Goal: Feedback & Contribution: Leave review/rating

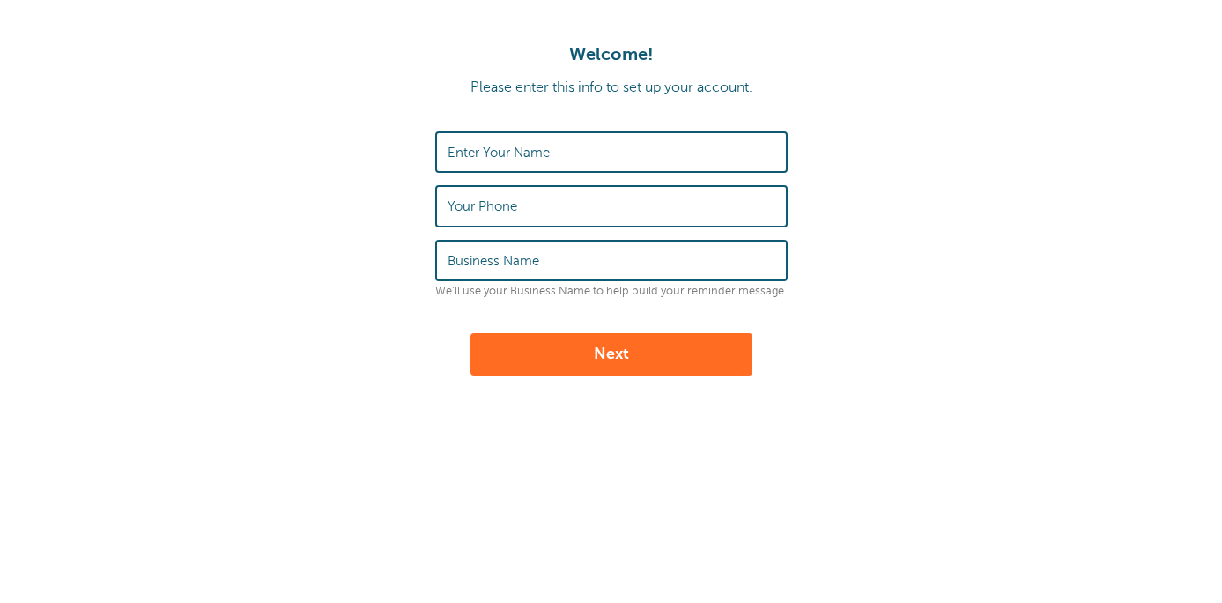
click at [588, 146] on input "Enter Your Name" at bounding box center [612, 152] width 328 height 38
type input "[PERSON_NAME]"
type input "4058229012"
type input "Paynada"
click at [573, 358] on button "Next" at bounding box center [612, 354] width 282 height 42
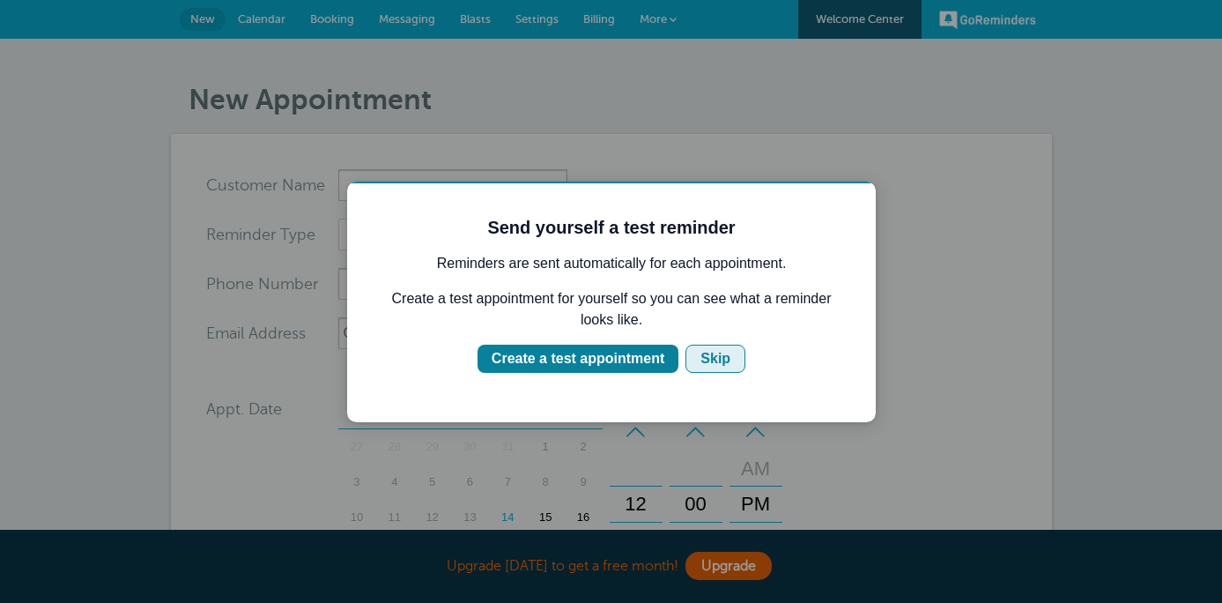
click at [725, 370] on button "Skip" at bounding box center [716, 359] width 60 height 28
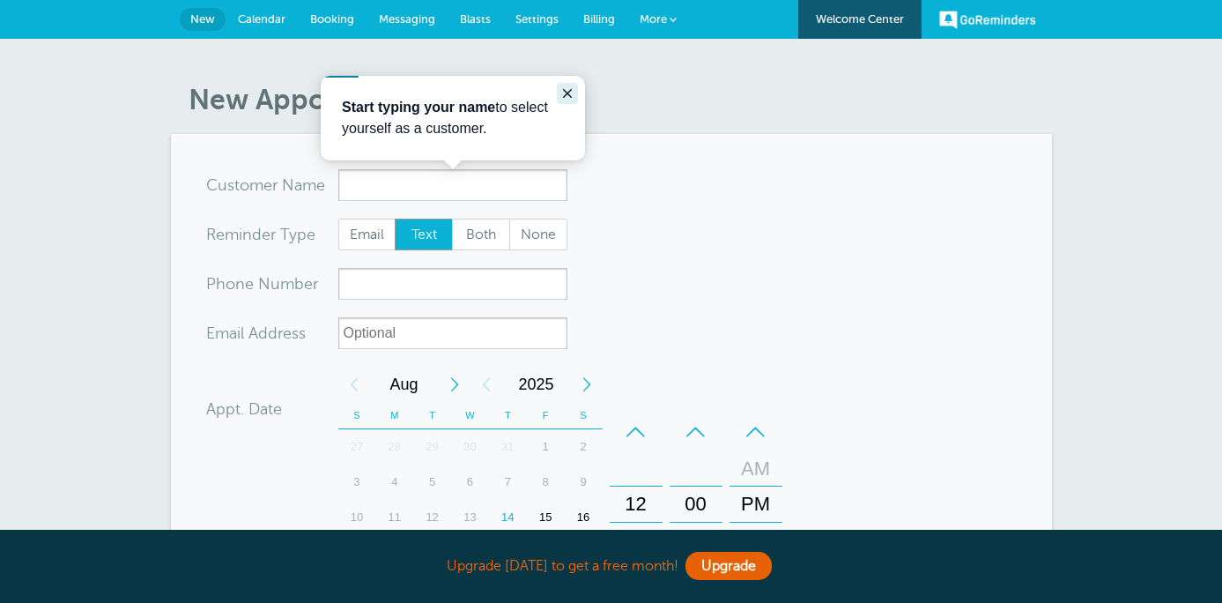
click at [571, 86] on icon "Close guide" at bounding box center [567, 93] width 14 height 14
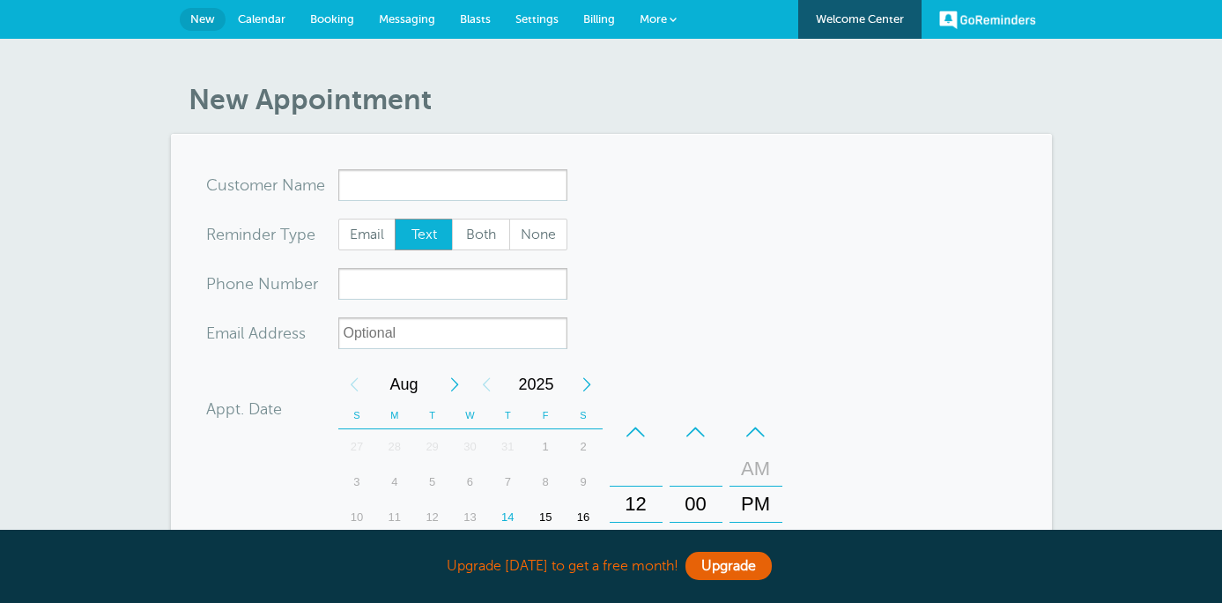
click at [849, 30] on link "Welcome Center" at bounding box center [859, 19] width 123 height 39
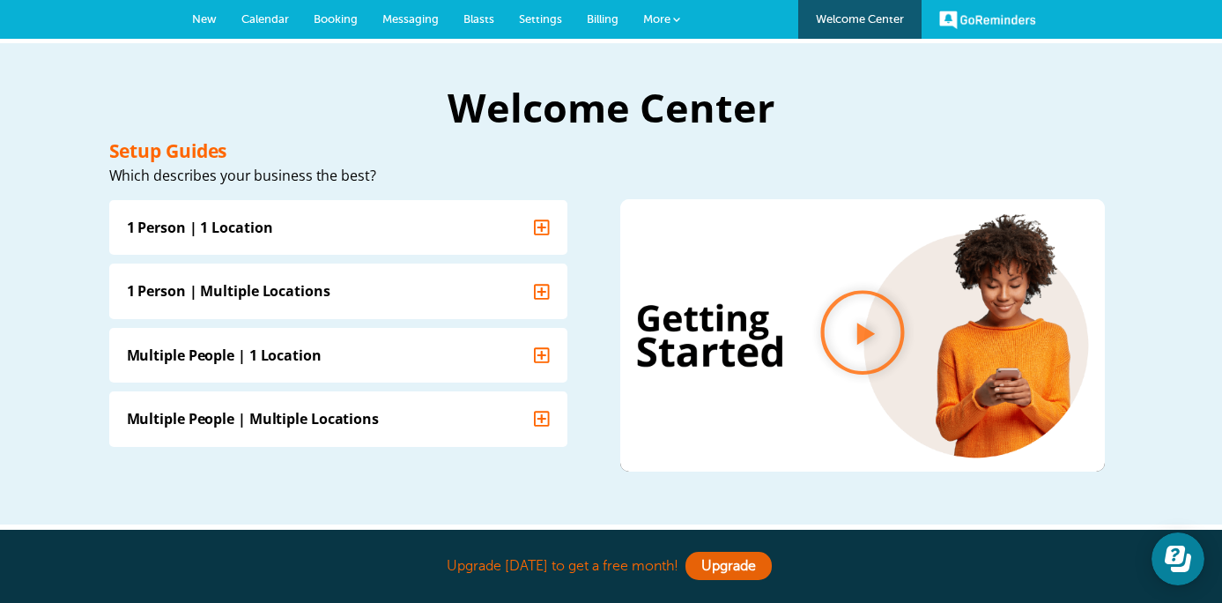
click at [665, 19] on span "More" at bounding box center [656, 18] width 27 height 13
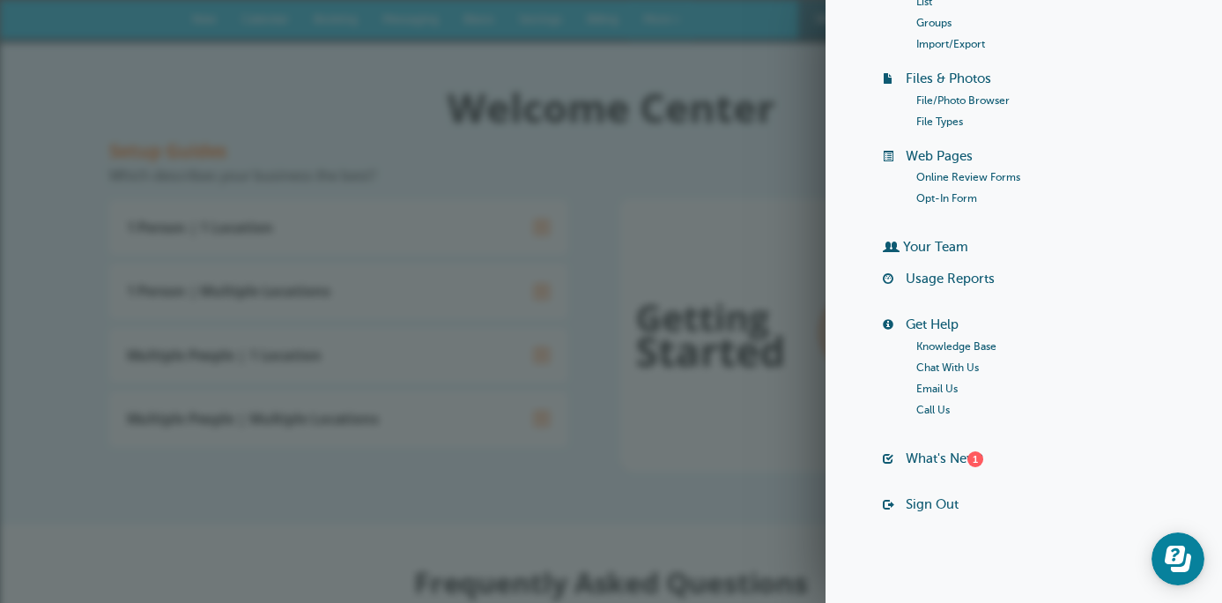
scroll to position [217, 0]
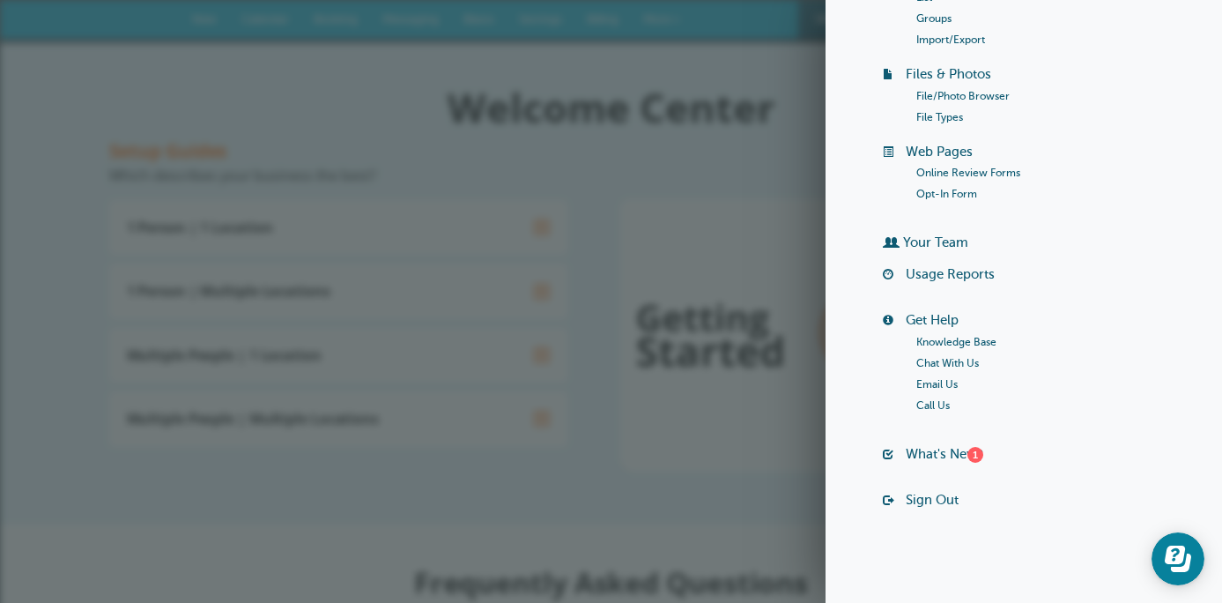
click at [957, 341] on link "Knowledge Base" at bounding box center [956, 342] width 80 height 12
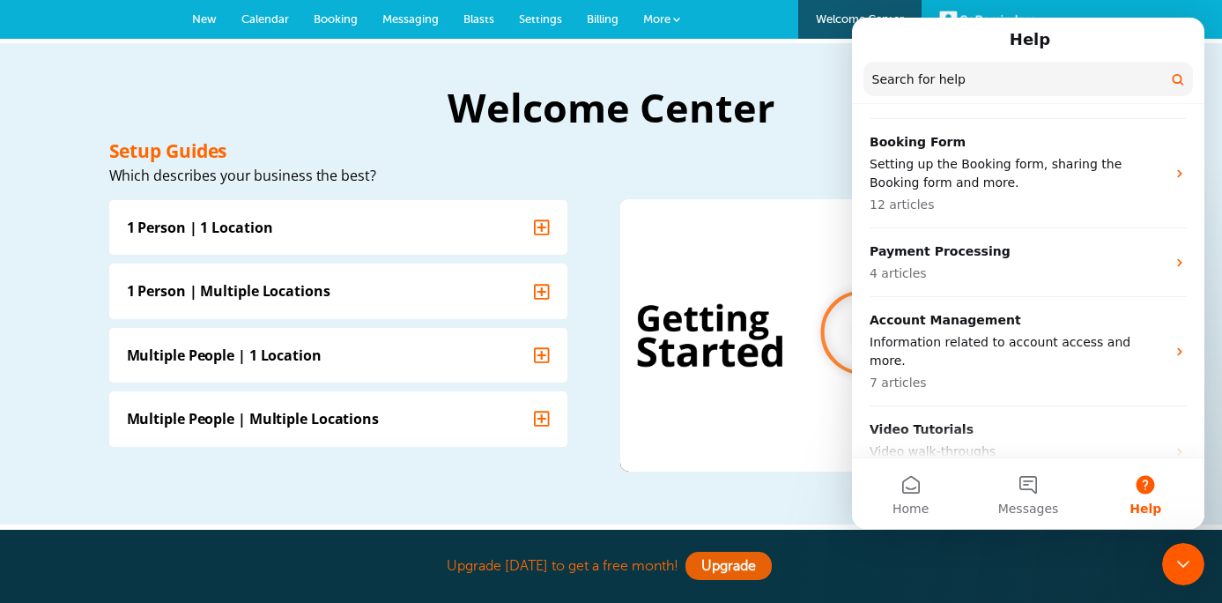
scroll to position [584, 0]
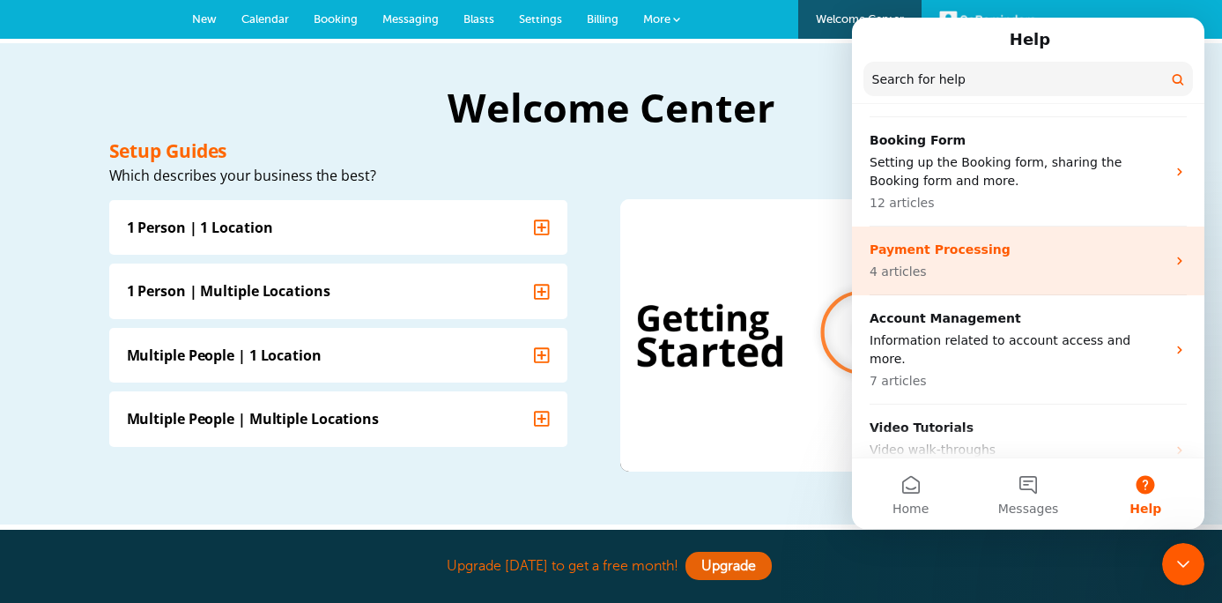
click at [1029, 260] on div "Payment Processing 4 articles" at bounding box center [1018, 261] width 296 height 41
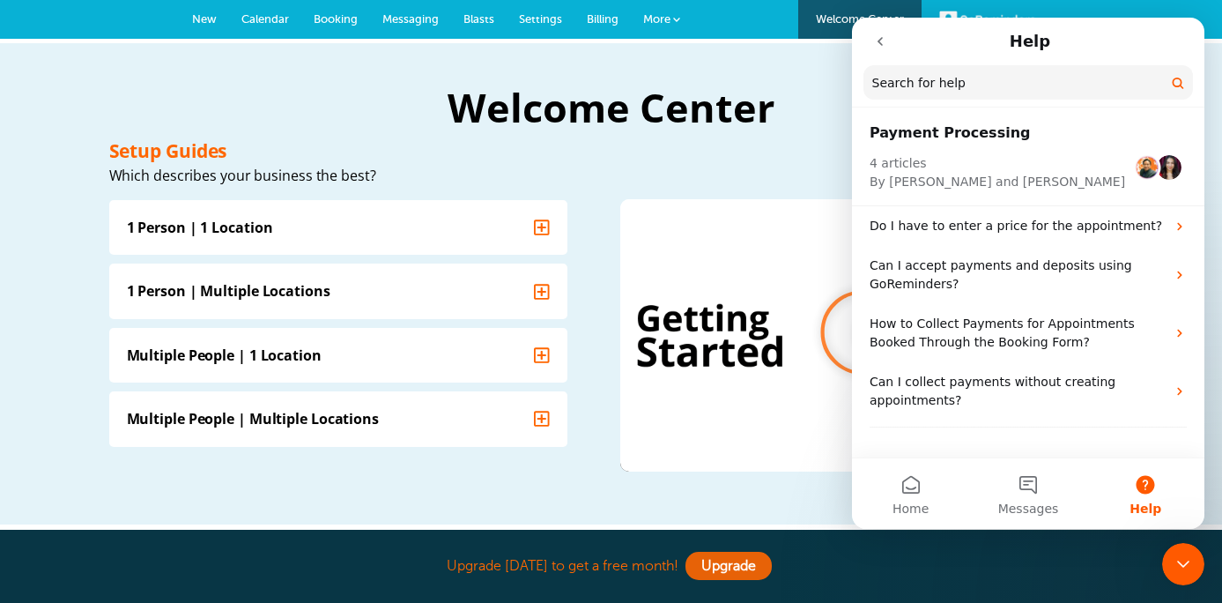
click at [880, 46] on icon "go back" at bounding box center [880, 41] width 14 height 14
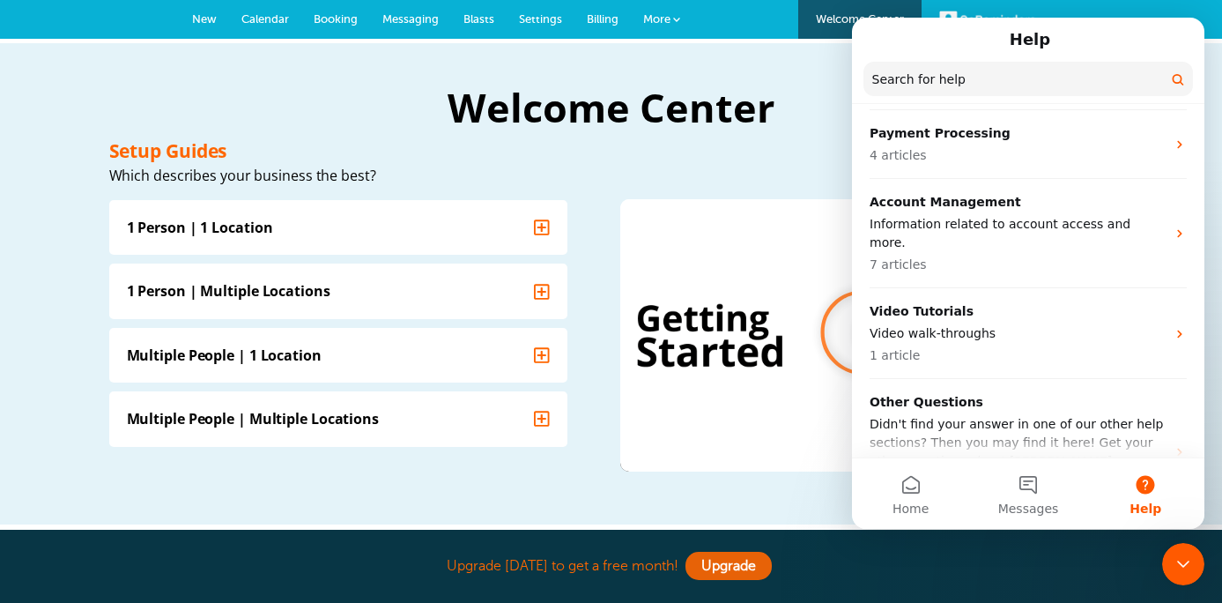
scroll to position [731, 0]
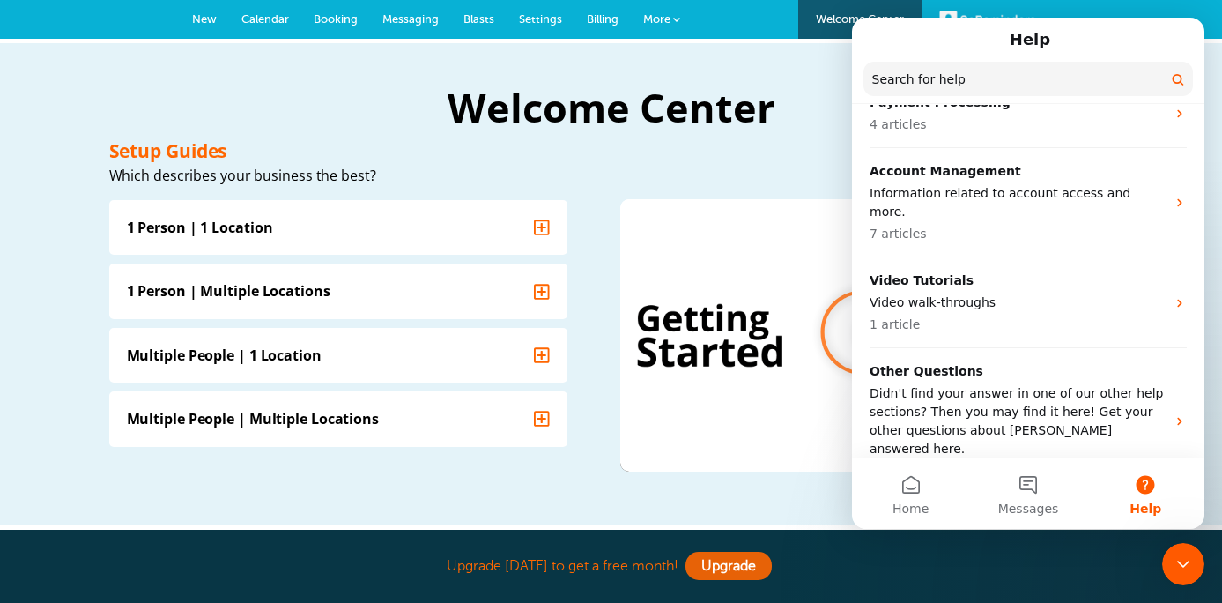
click at [950, 83] on input "Search for help" at bounding box center [1029, 79] width 330 height 34
type input "reviews"
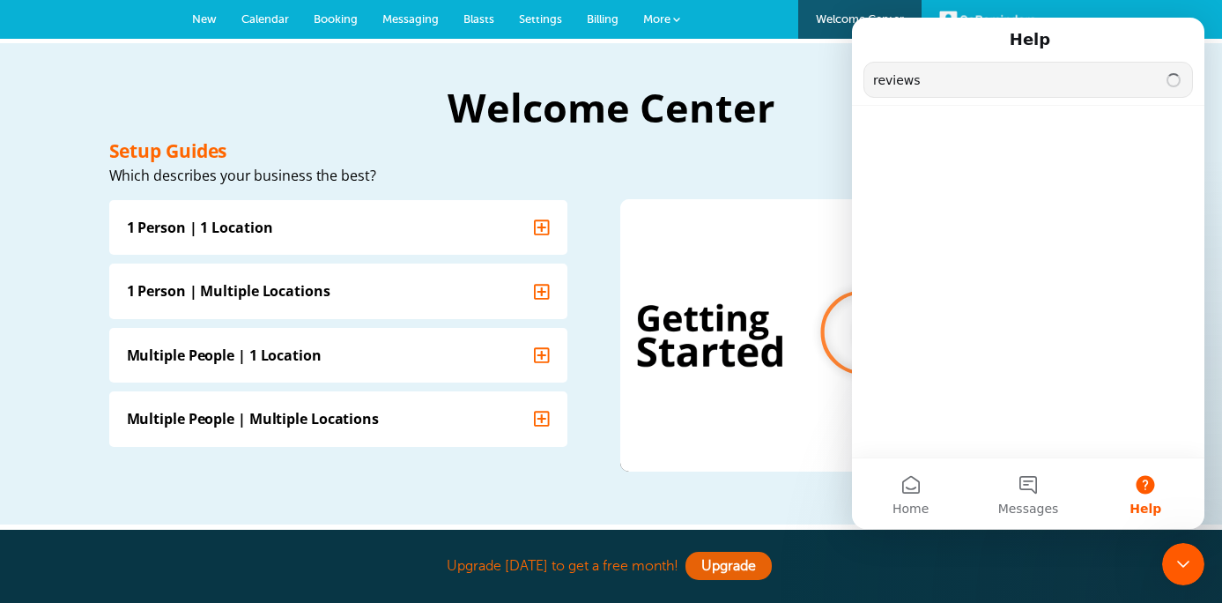
scroll to position [9, 0]
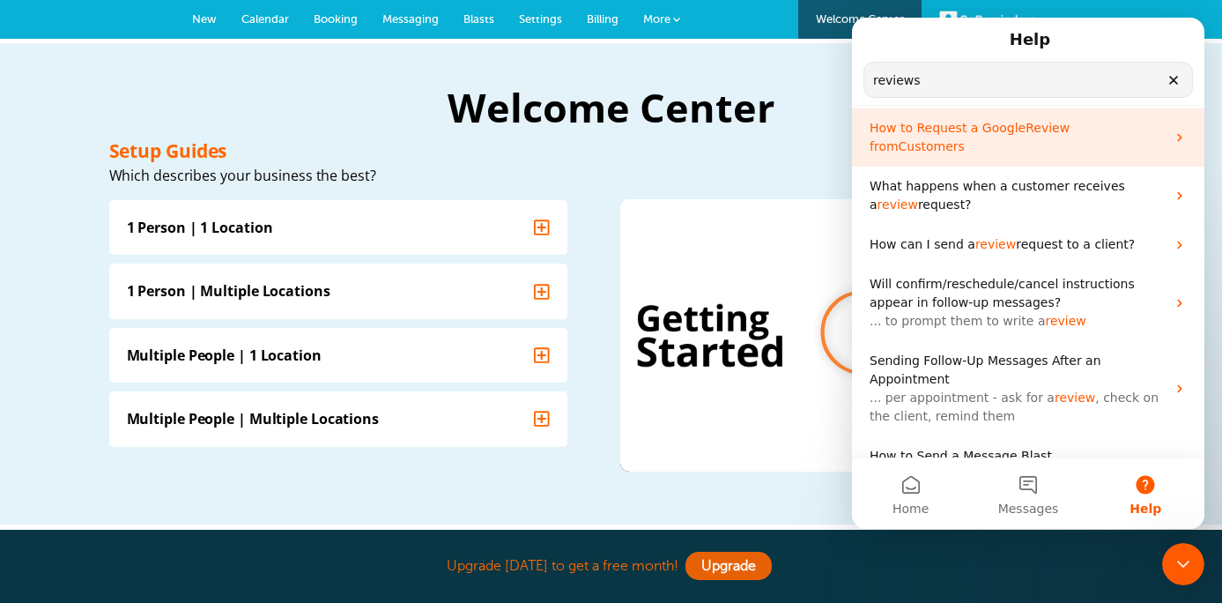
click at [1025, 136] on p "How to Request a Google Review from Customers" at bounding box center [1018, 137] width 296 height 37
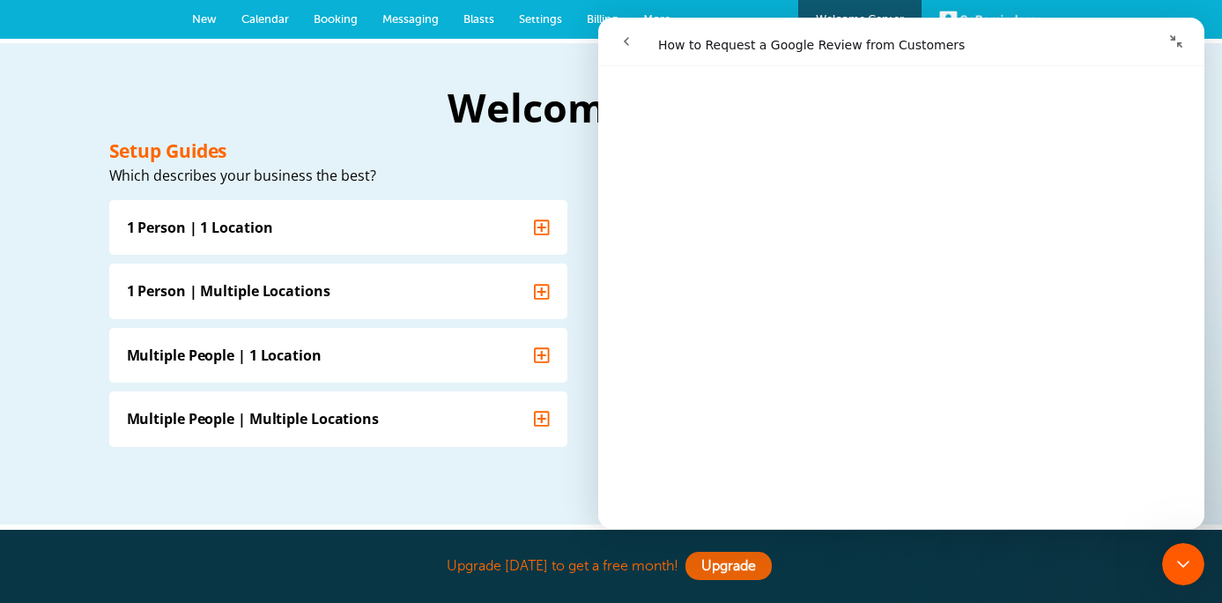
scroll to position [226, 0]
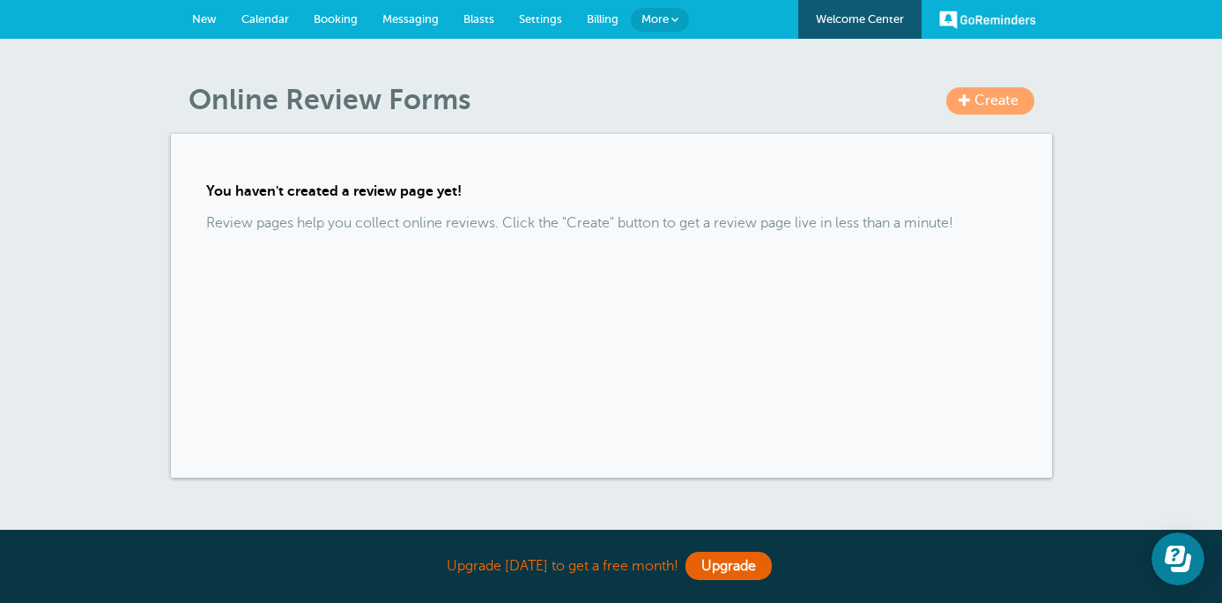
click at [1001, 91] on link "Create" at bounding box center [990, 100] width 88 height 27
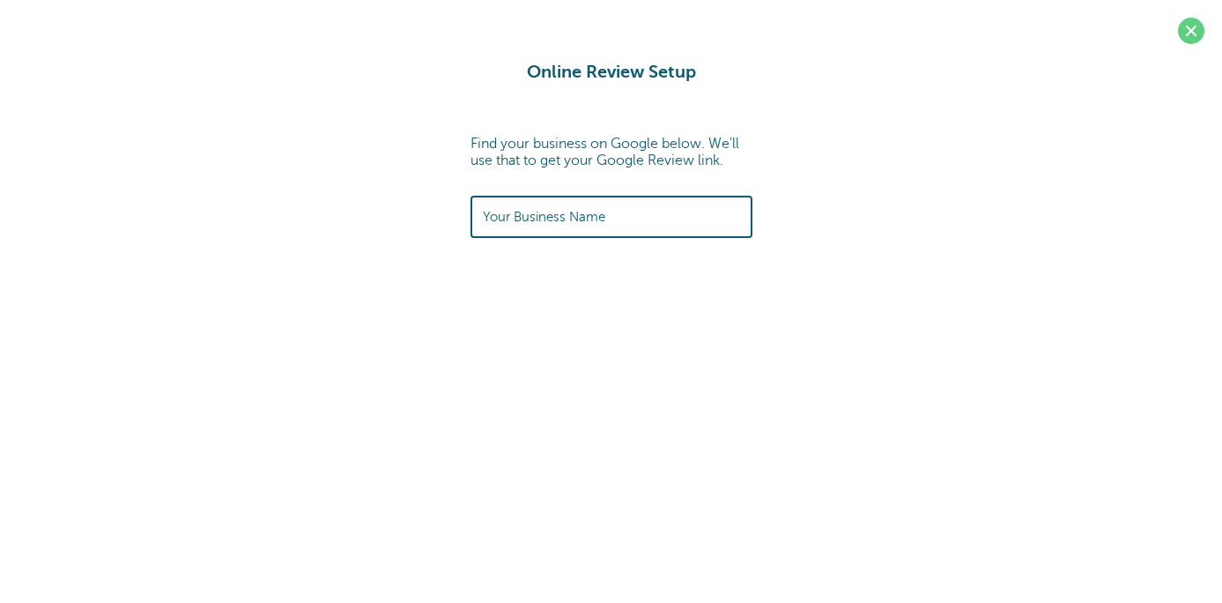
click at [594, 235] on input "text" at bounding box center [611, 216] width 257 height 38
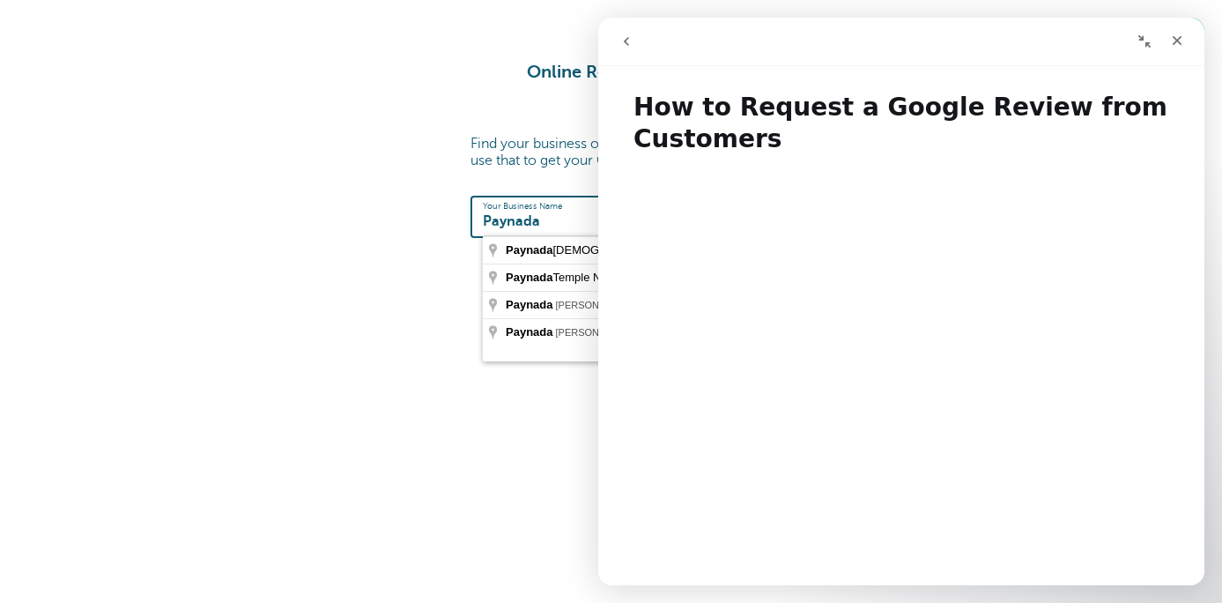
click at [397, 135] on div "Online Review Setup Find your business on Google below. We'll use that to get y…" at bounding box center [611, 150] width 1187 height 176
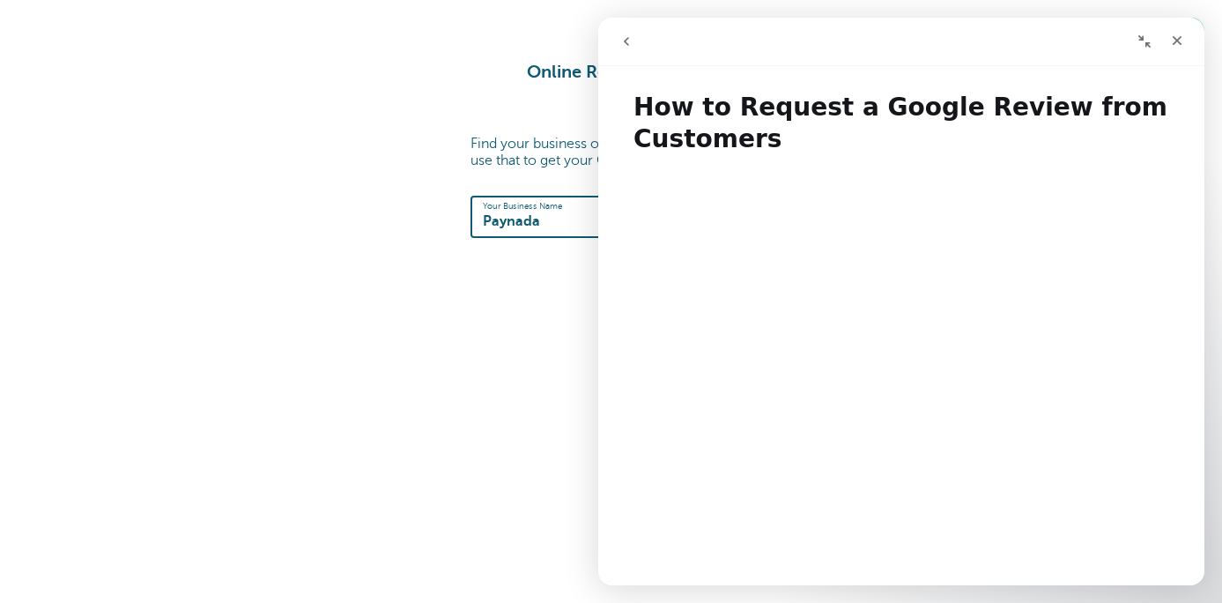
click at [556, 222] on input "Paynada" at bounding box center [611, 216] width 257 height 38
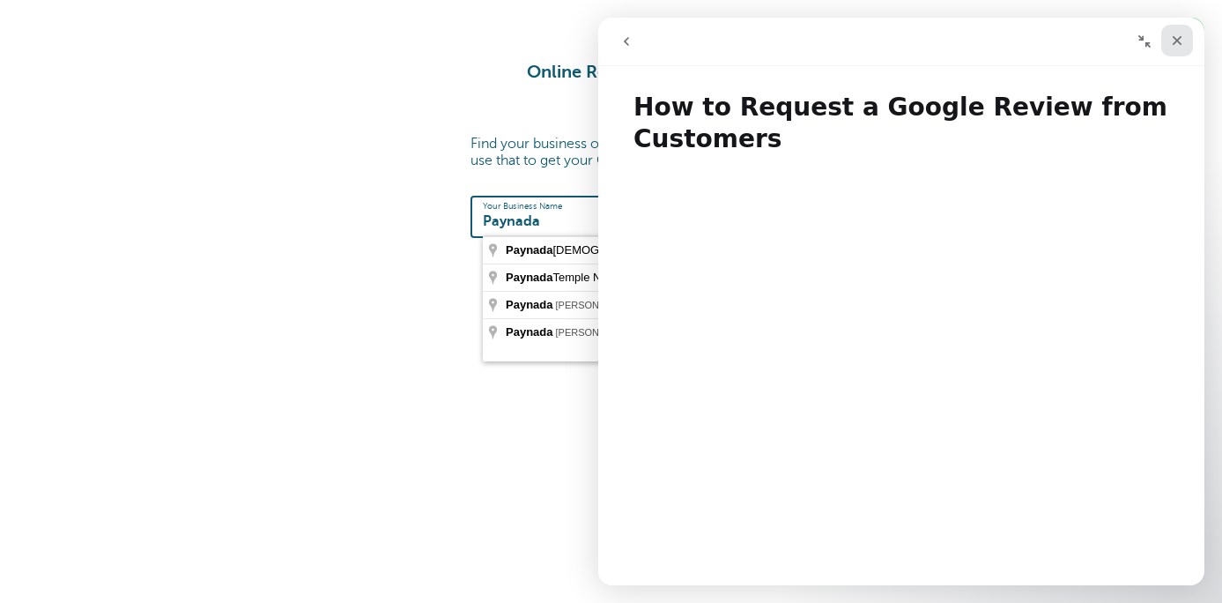
click at [1182, 40] on icon "Close" at bounding box center [1177, 40] width 14 height 14
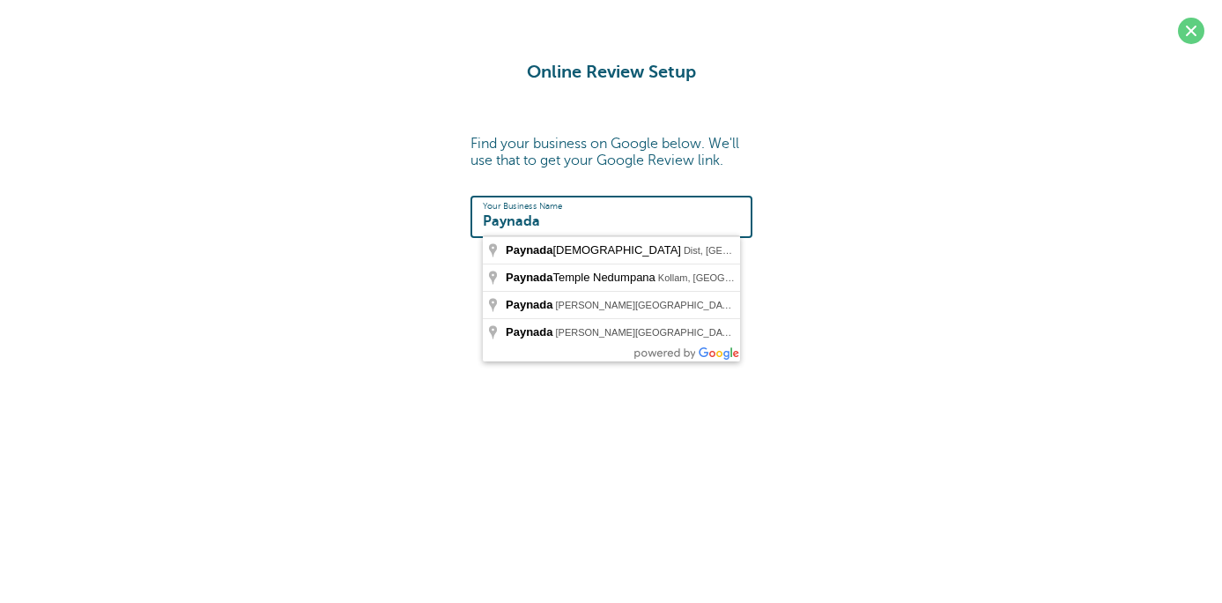
click at [579, 218] on input "Paynada" at bounding box center [611, 216] width 257 height 38
type input "Paynada, Watters Creek Boulevard, Allen, TX, USA"
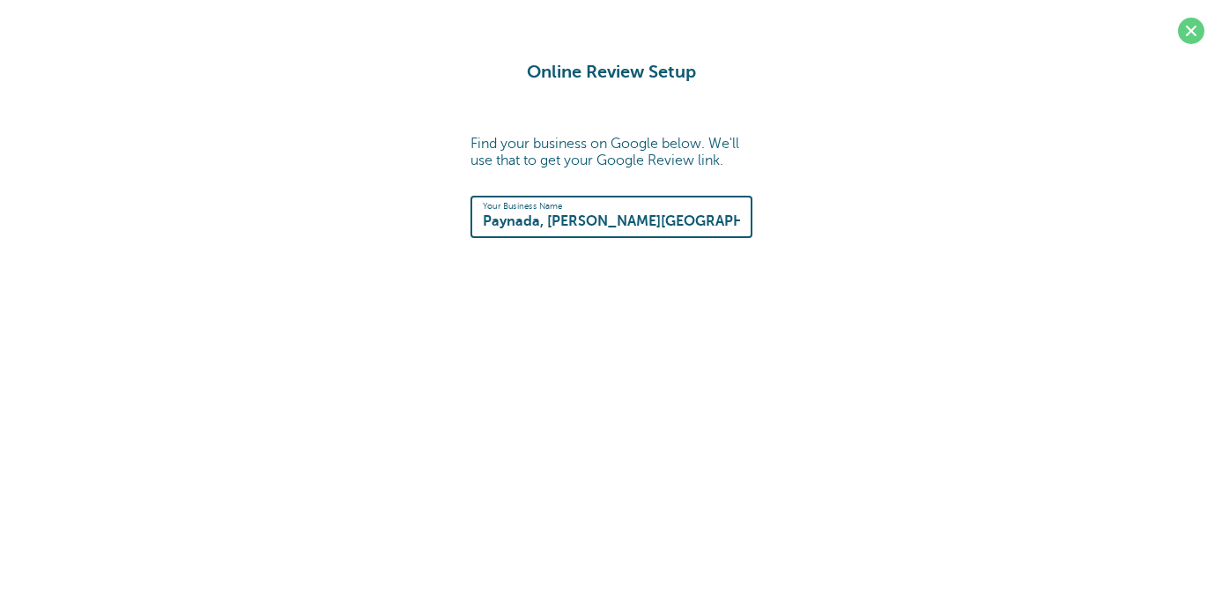
type input "[URL][DOMAIN_NAME]"
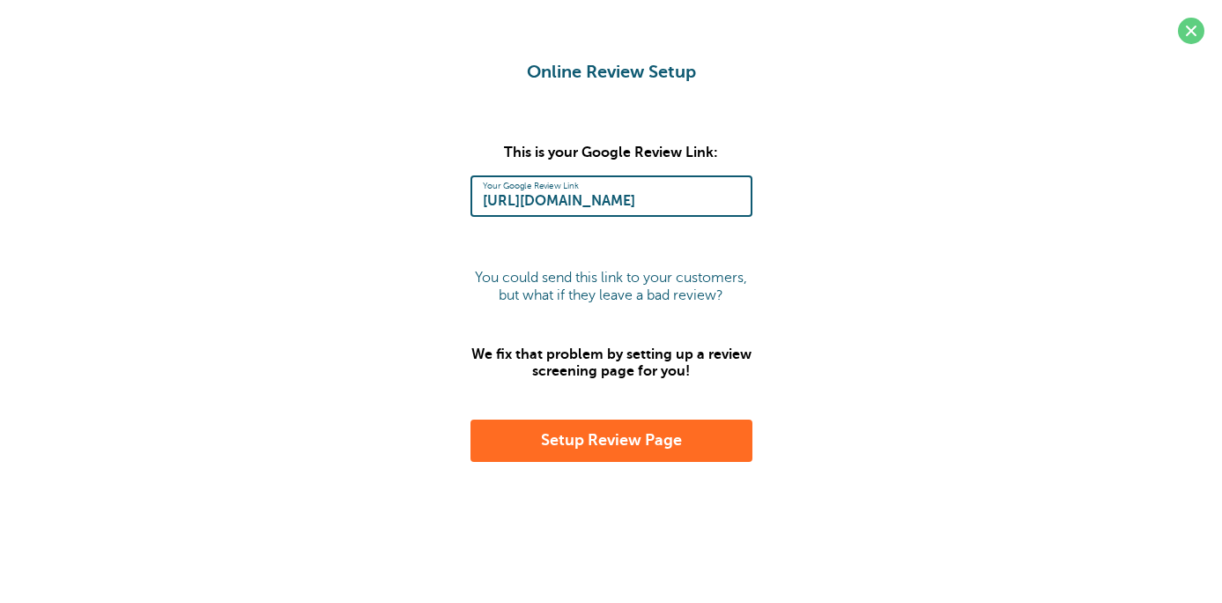
click at [613, 446] on button "Setup Review Page" at bounding box center [612, 440] width 282 height 42
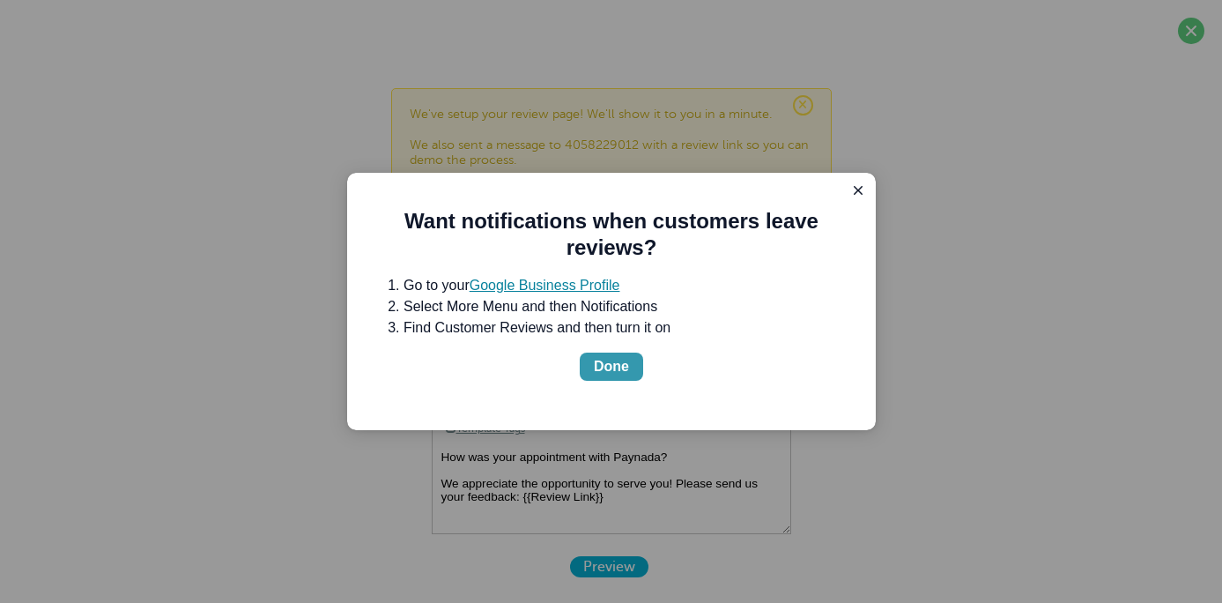
click at [621, 368] on div "Done" at bounding box center [611, 366] width 35 height 21
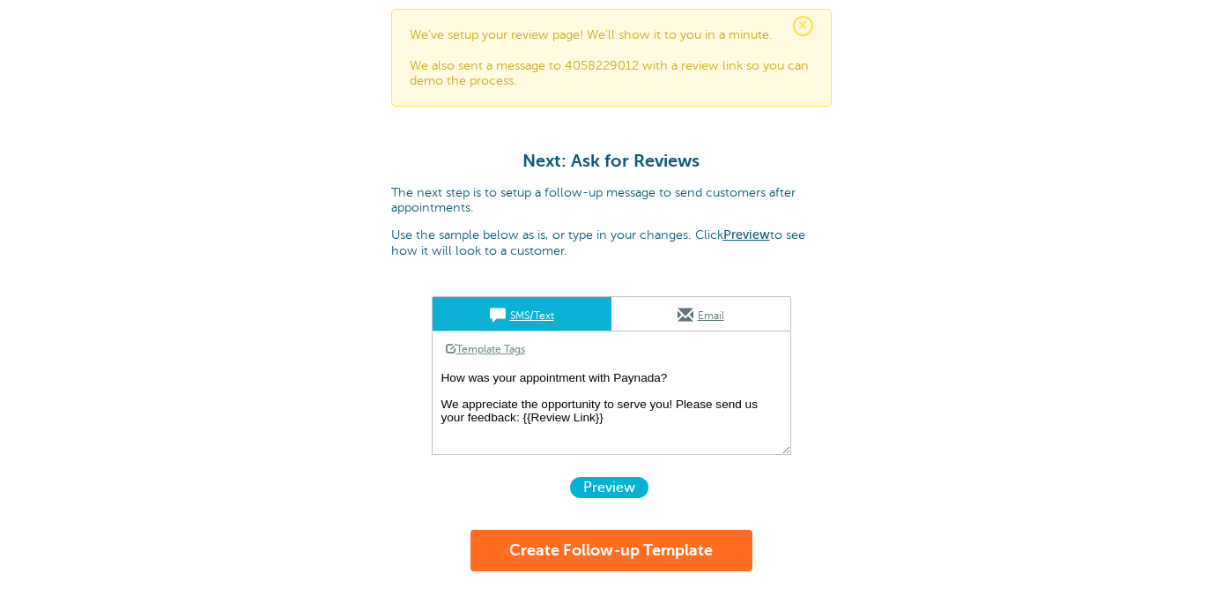
scroll to position [136, 0]
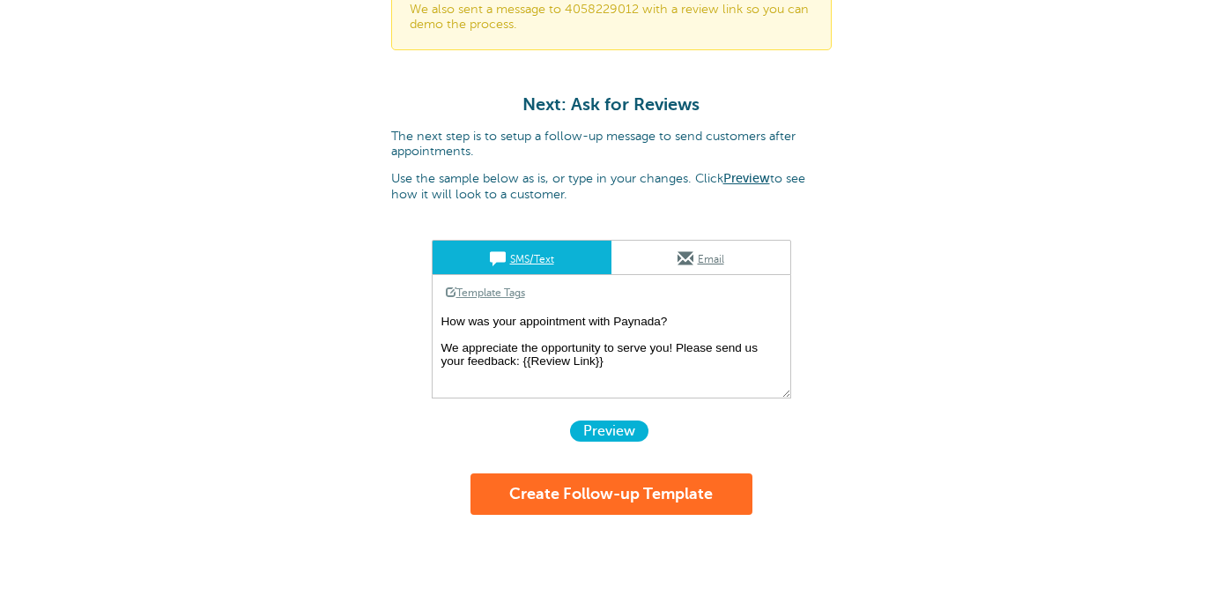
click at [591, 434] on span "Preview" at bounding box center [609, 430] width 78 height 21
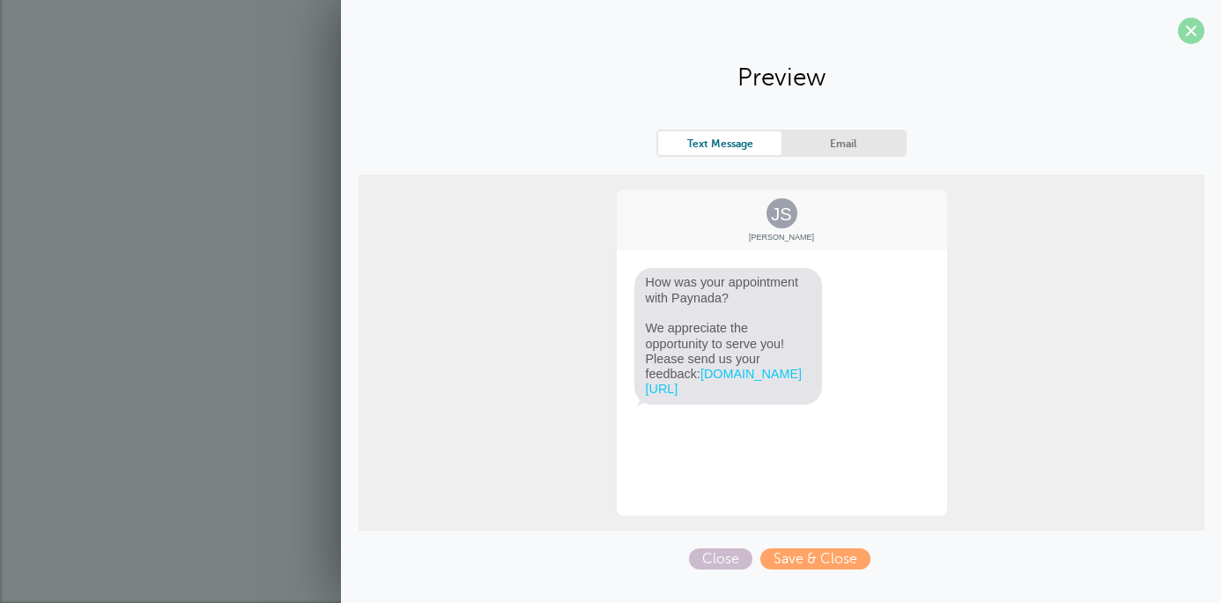
click at [1190, 34] on span at bounding box center [1191, 31] width 26 height 26
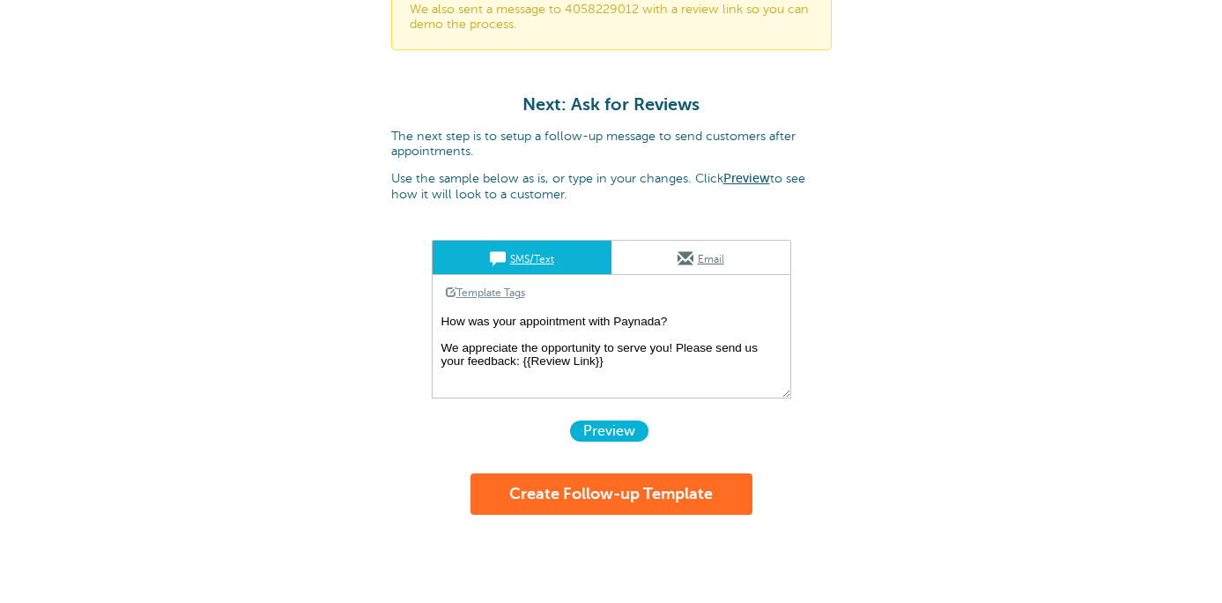
scroll to position [0, 0]
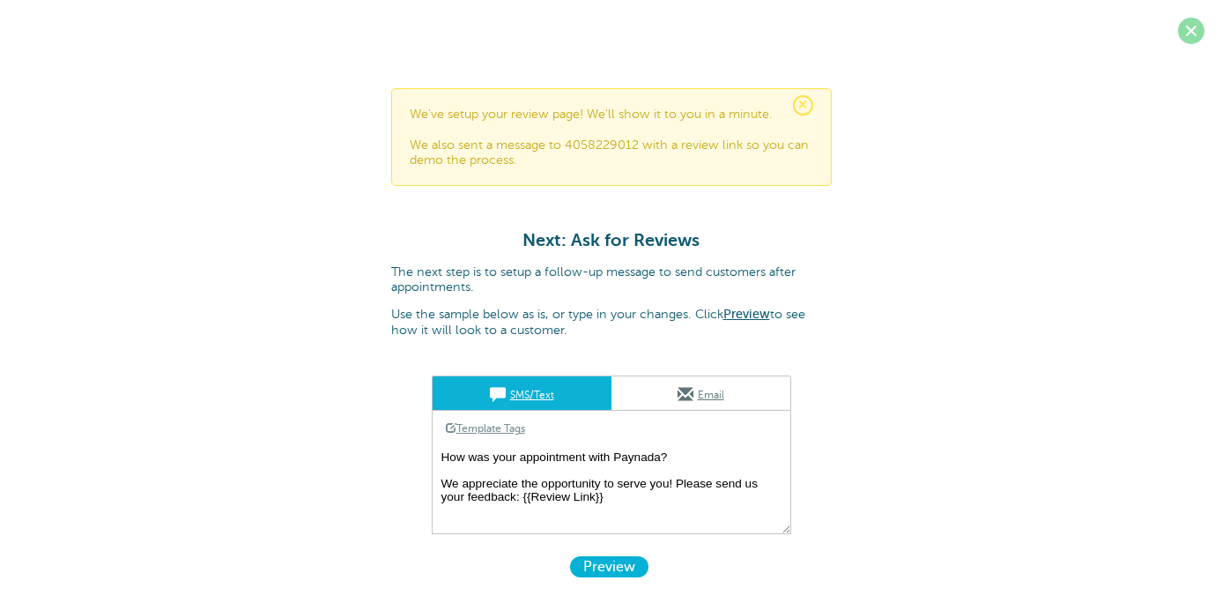
click at [1194, 31] on span at bounding box center [1191, 31] width 26 height 26
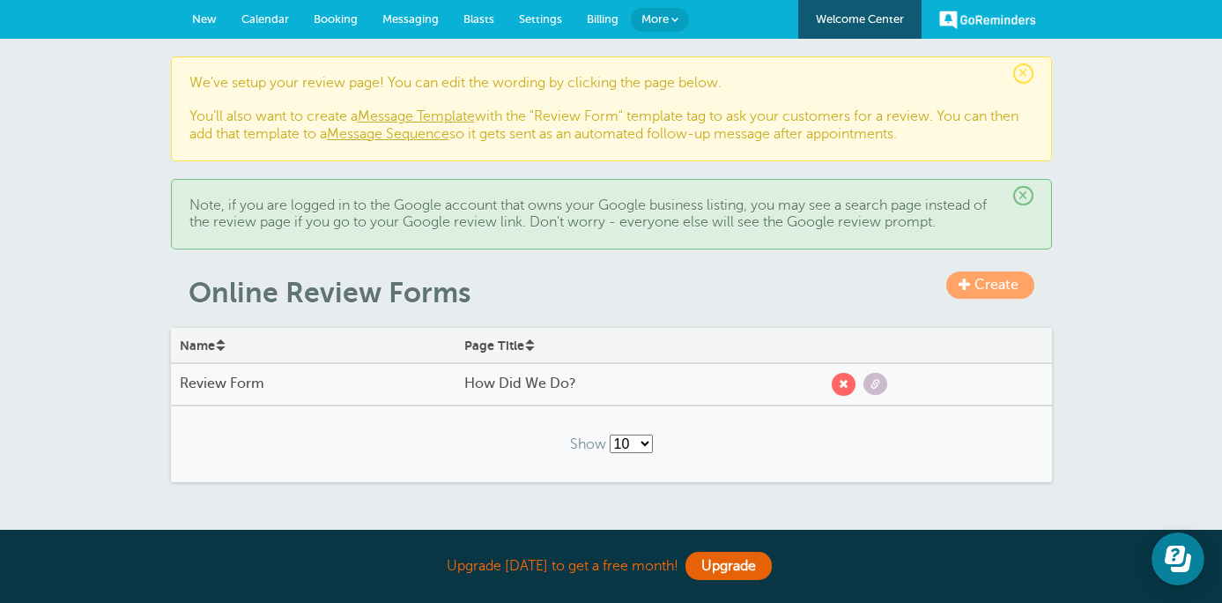
click at [259, 381] on h4 "Review Form" at bounding box center [313, 383] width 267 height 17
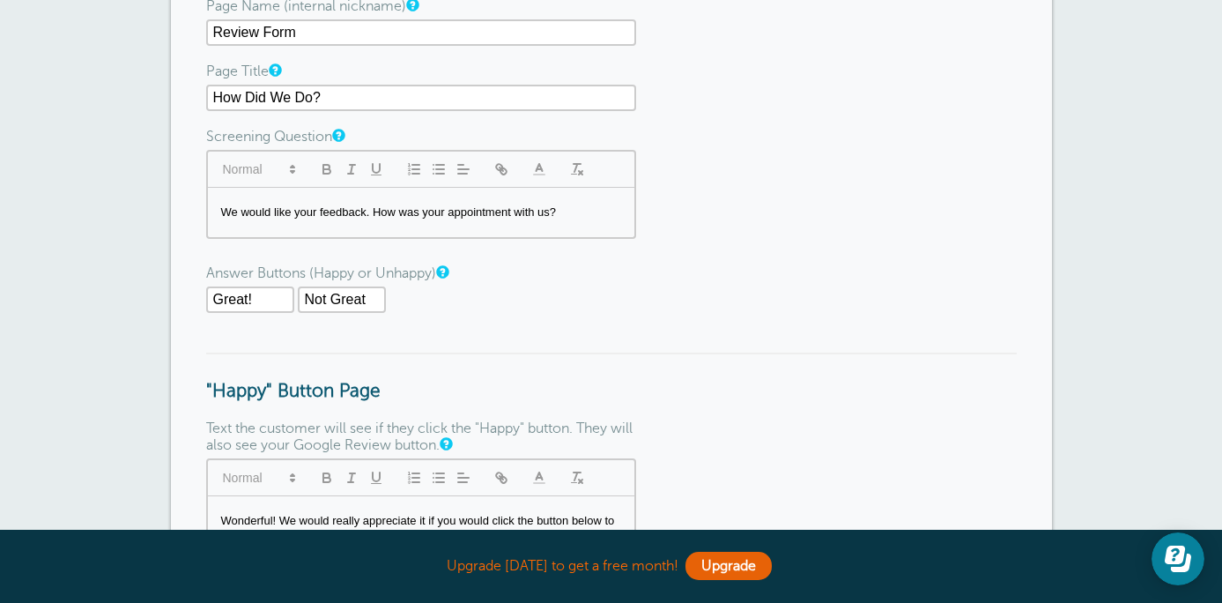
scroll to position [154, 0]
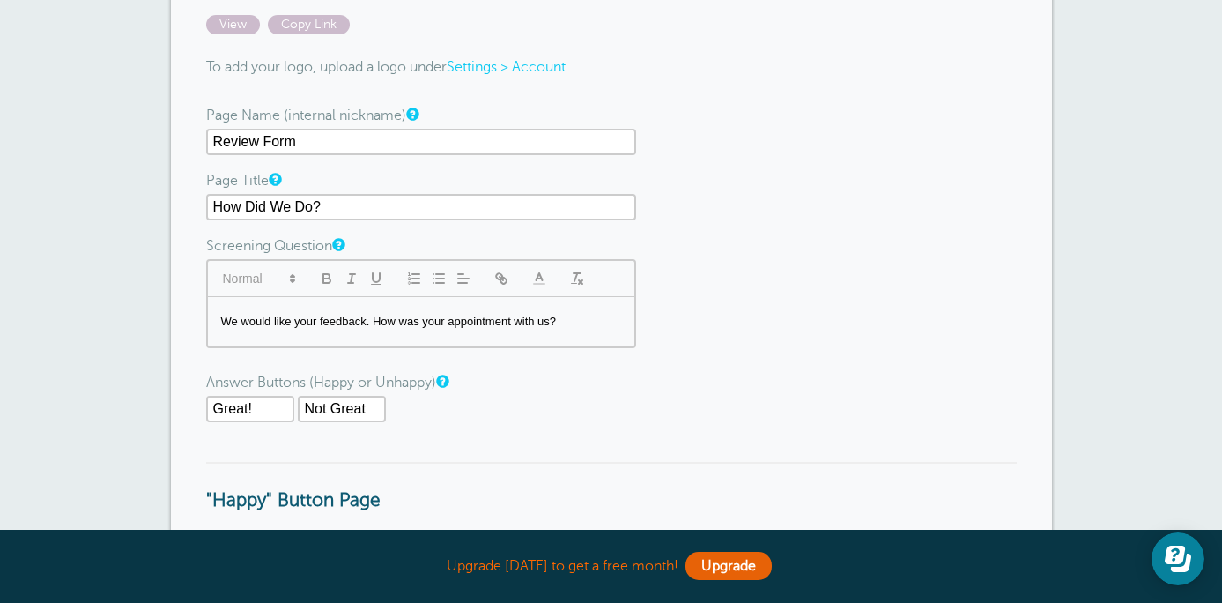
drag, startPoint x: 331, startPoint y: 208, endPoint x: 197, endPoint y: 206, distance: 134.8
click at [197, 206] on div "View Copy Link To add your logo, upload a logo under Settings > Account . Page …" at bounding box center [611, 603] width 881 height 1247
type input "How Are We Doing?"
drag, startPoint x: 566, startPoint y: 325, endPoint x: 293, endPoint y: 323, distance: 272.3
click at [293, 323] on p "We would like your feedback. How was your appointment with us?" at bounding box center [421, 322] width 400 height 16
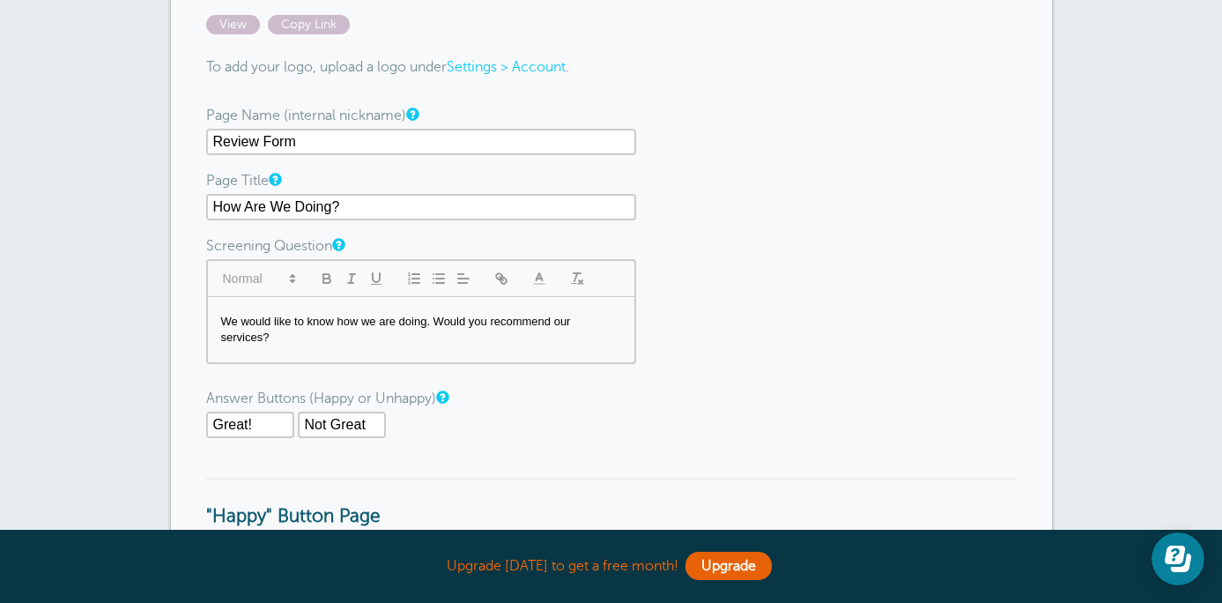
scroll to position [255, 0]
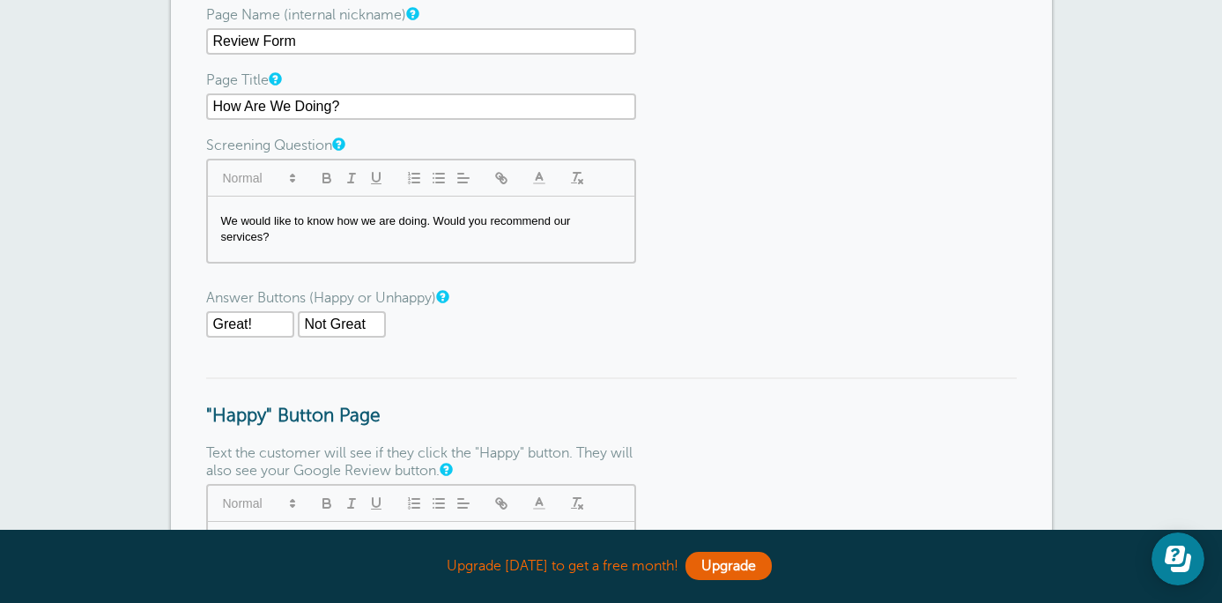
click at [258, 327] on input "Great!" at bounding box center [250, 324] width 88 height 26
type input "Yes"
click at [366, 326] on input "Not Great" at bounding box center [342, 324] width 88 height 26
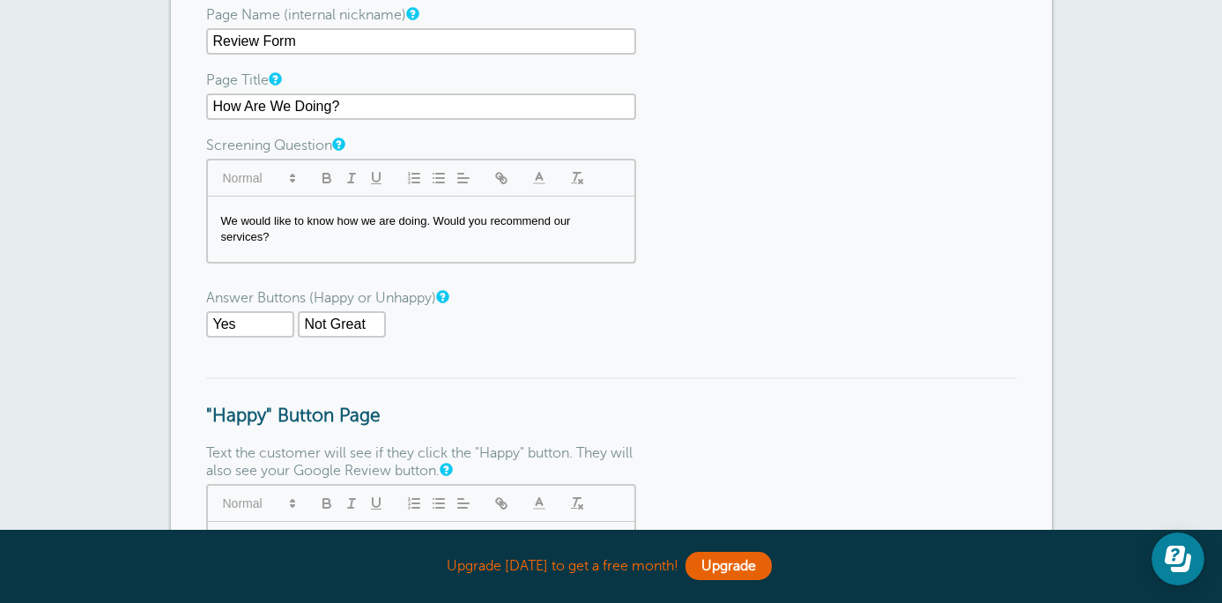
click at [366, 326] on input "Not Great" at bounding box center [342, 324] width 88 height 26
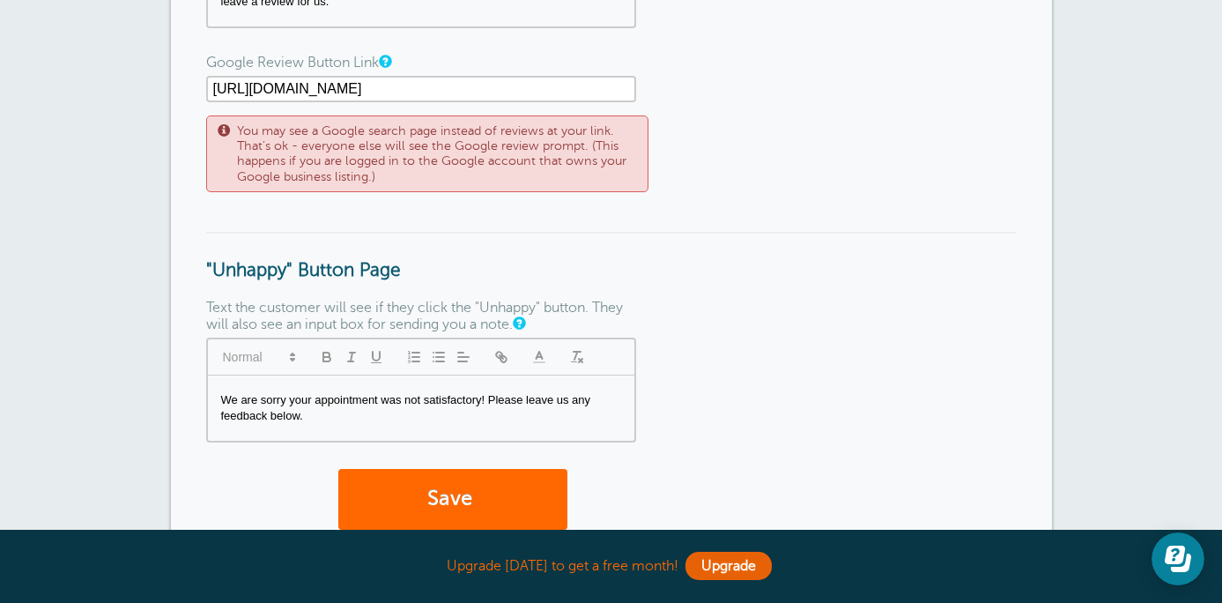
scroll to position [816, 0]
type input "No"
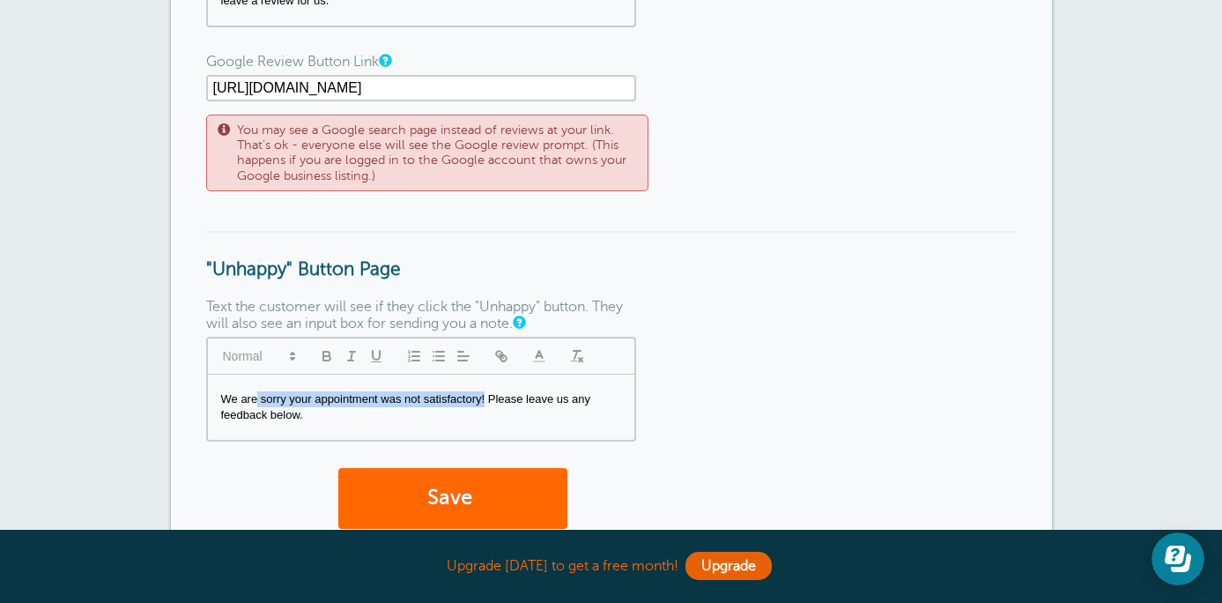
drag, startPoint x: 484, startPoint y: 402, endPoint x: 258, endPoint y: 399, distance: 225.6
click at [257, 399] on p "We are sorry your appointment was not satisfactory! Please leave us any feedbac…" at bounding box center [421, 407] width 400 height 33
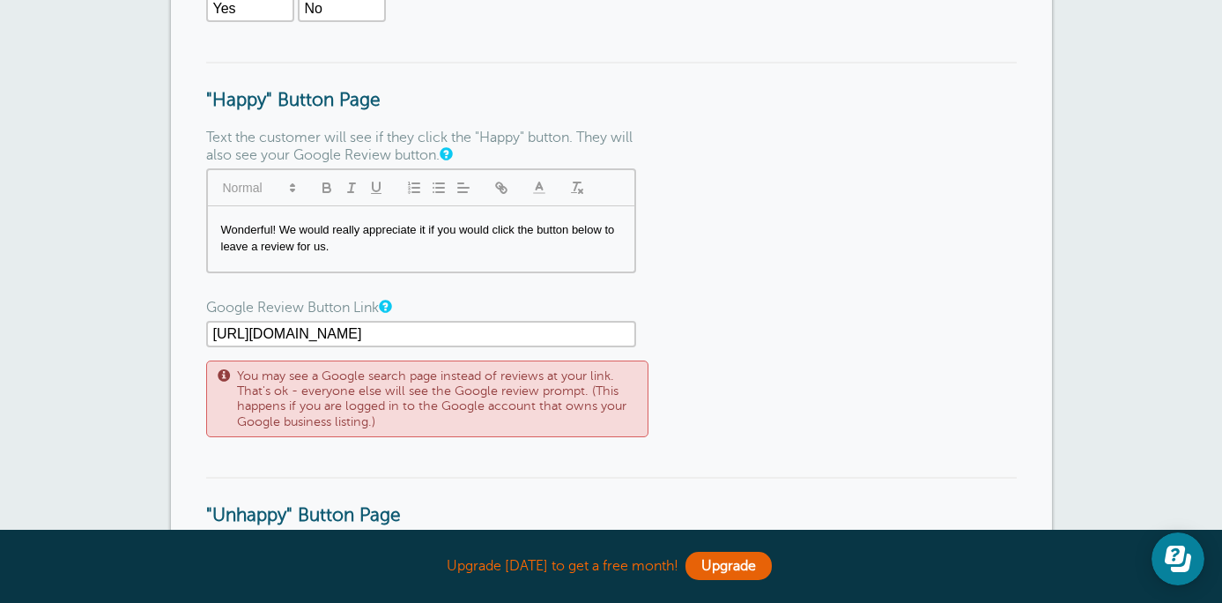
scroll to position [1047, 0]
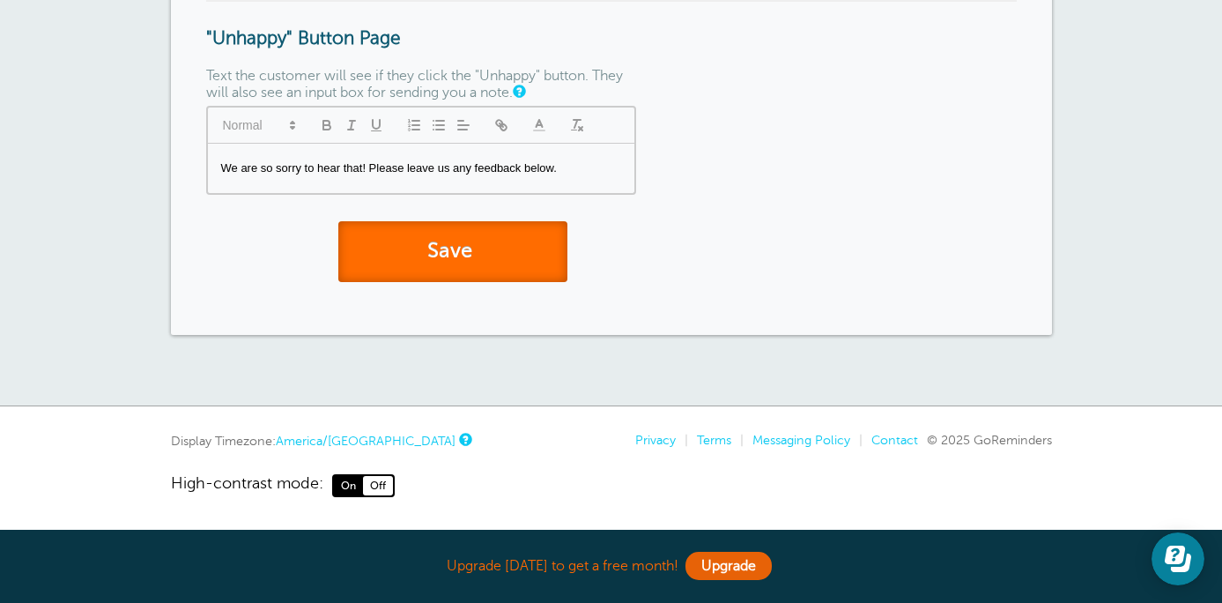
click at [456, 252] on button "Save" at bounding box center [452, 251] width 229 height 61
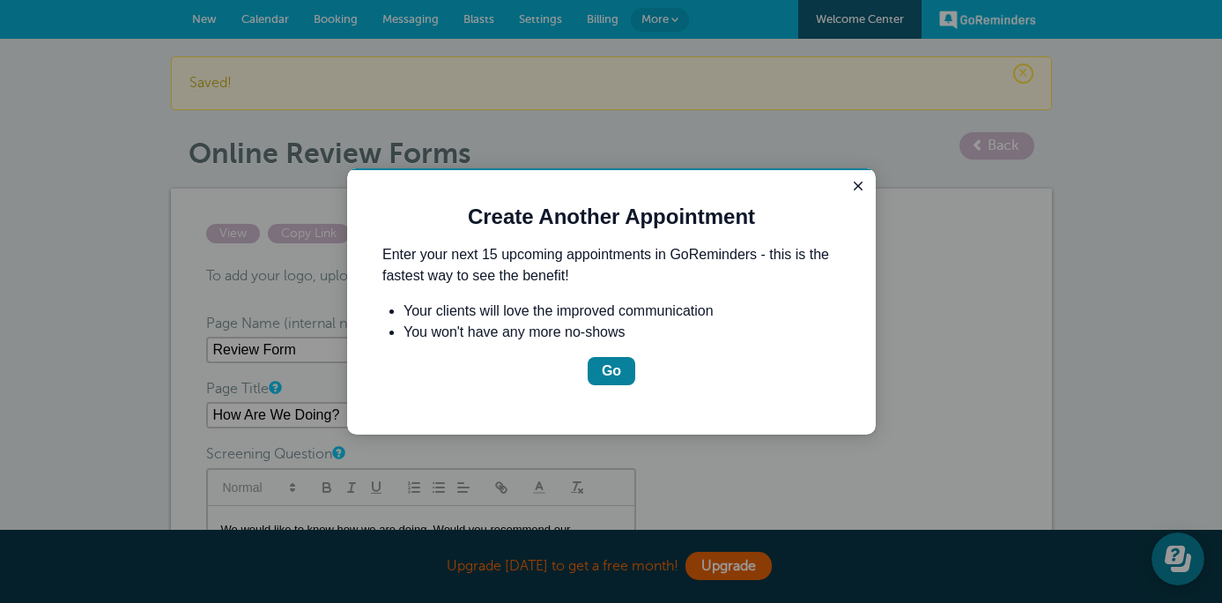
drag, startPoint x: 864, startPoint y: 189, endPoint x: 1187, endPoint y: 326, distance: 351.4
click at [864, 189] on icon "Close guide" at bounding box center [858, 186] width 14 height 14
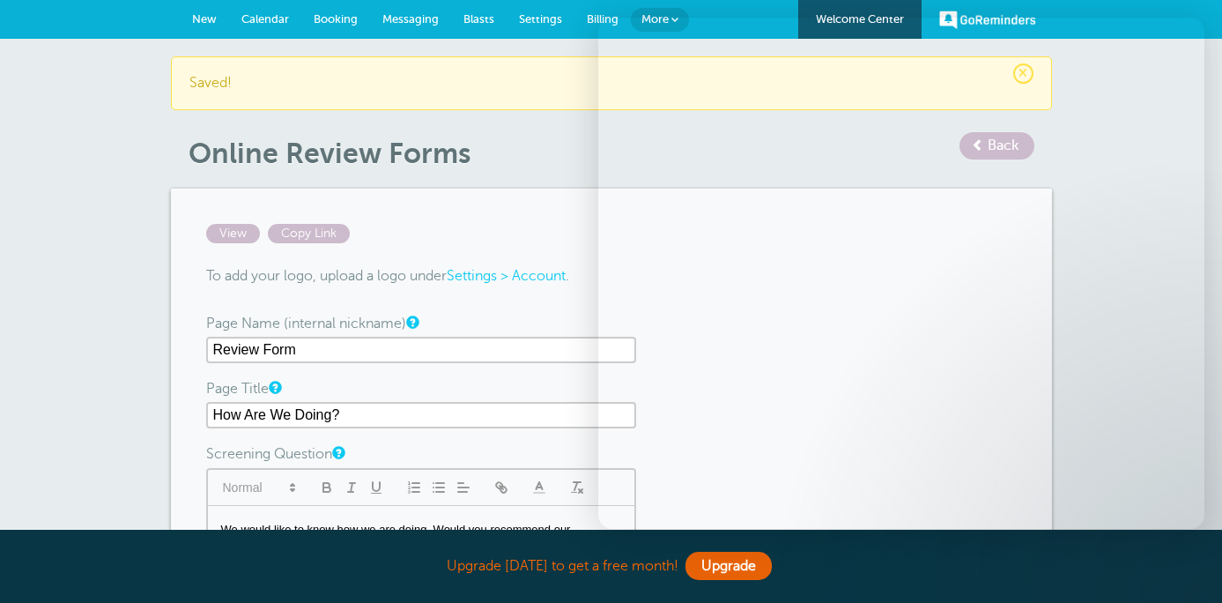
click at [540, 280] on link "Settings > Account" at bounding box center [506, 276] width 119 height 16
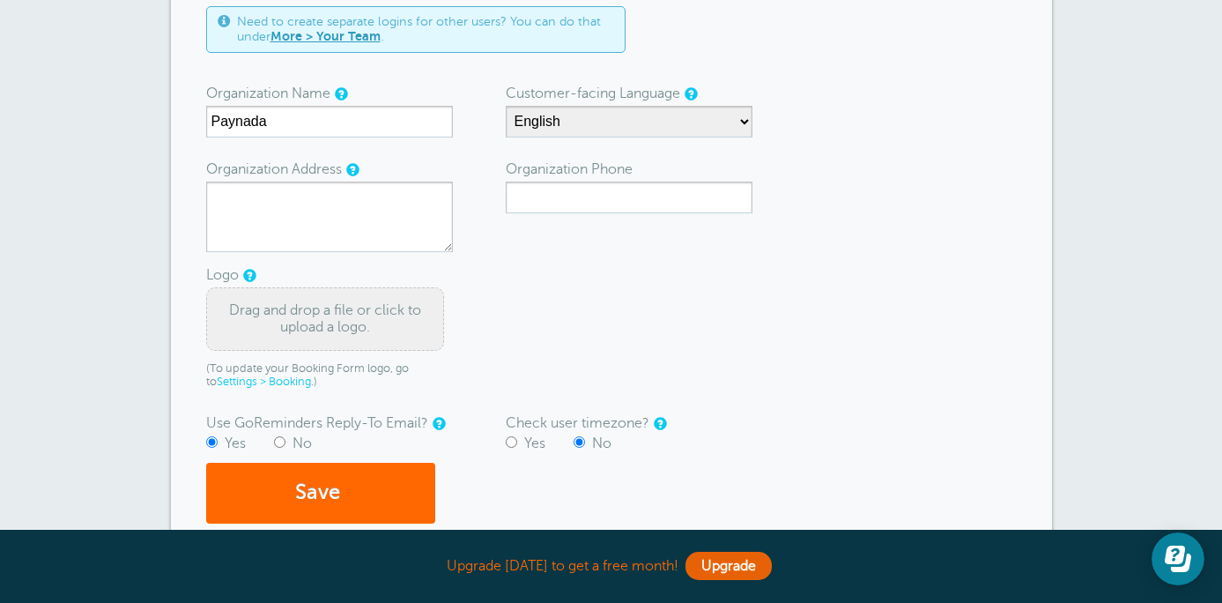
scroll to position [224, 0]
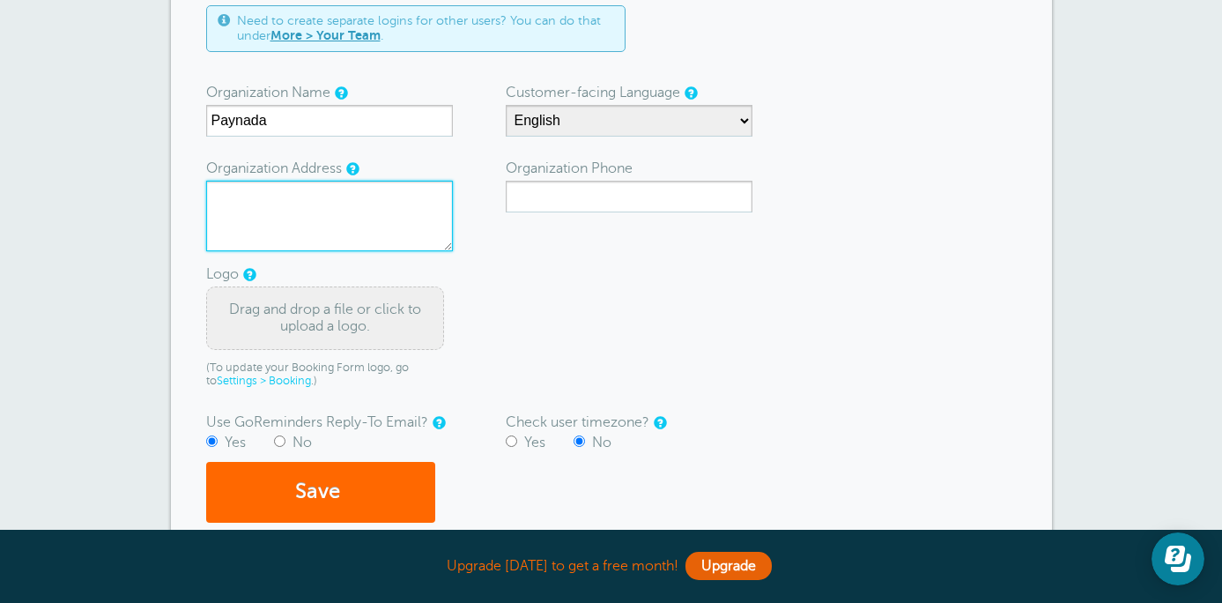
click at [260, 203] on textarea "Organization Address" at bounding box center [329, 216] width 247 height 70
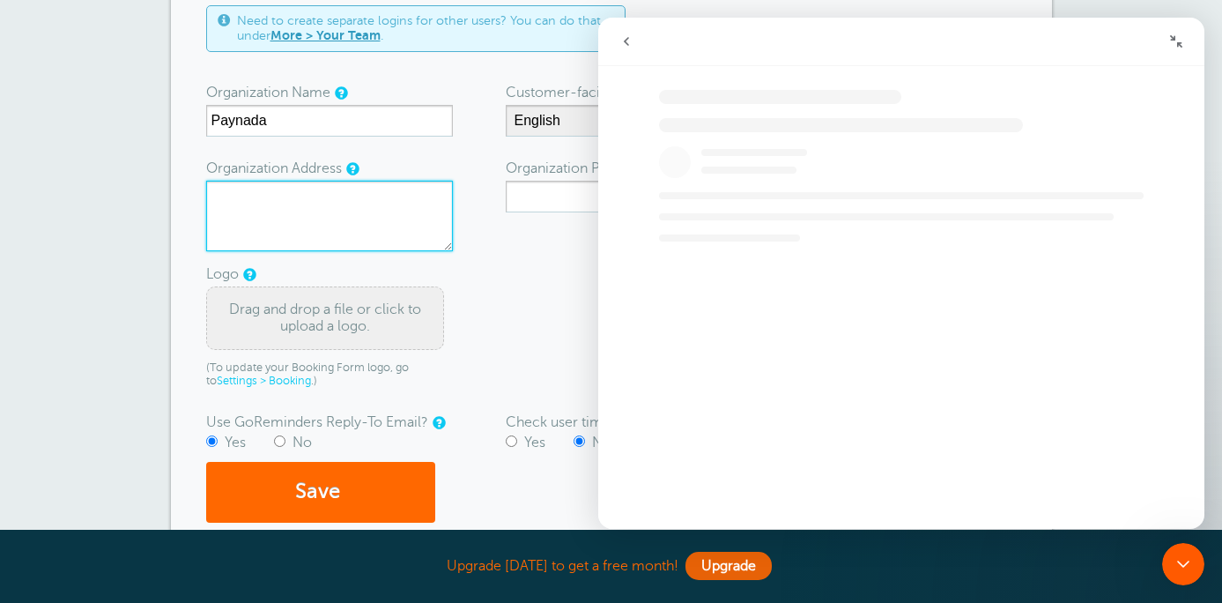
scroll to position [0, 0]
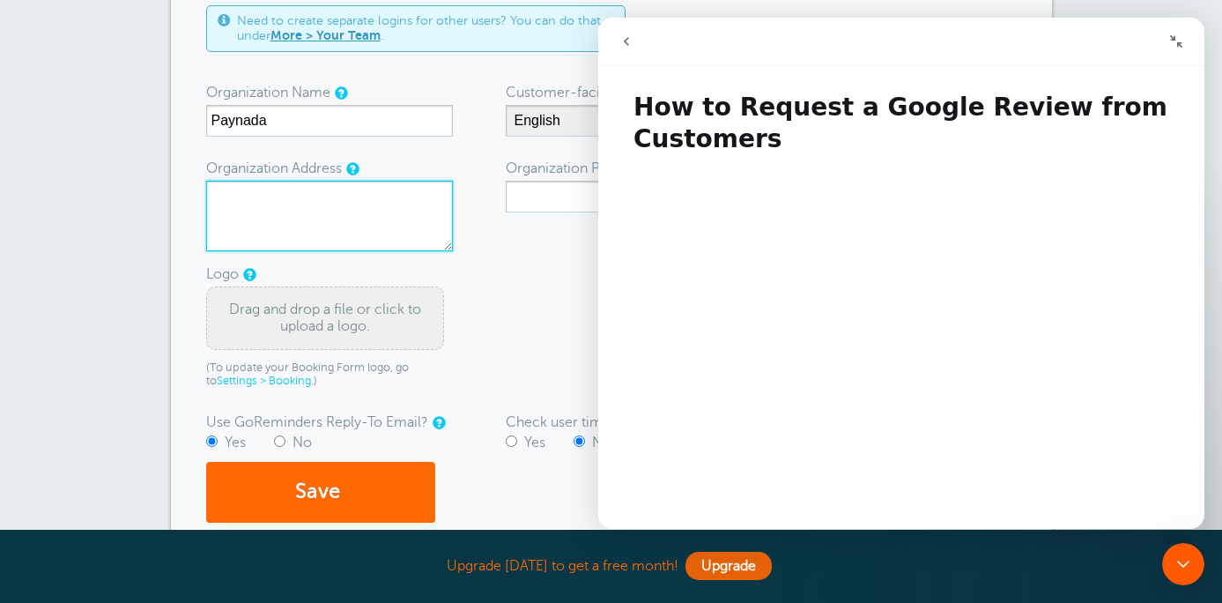
type textarea "[STREET_ADDRESS][PERSON_NAME] Ste 330"
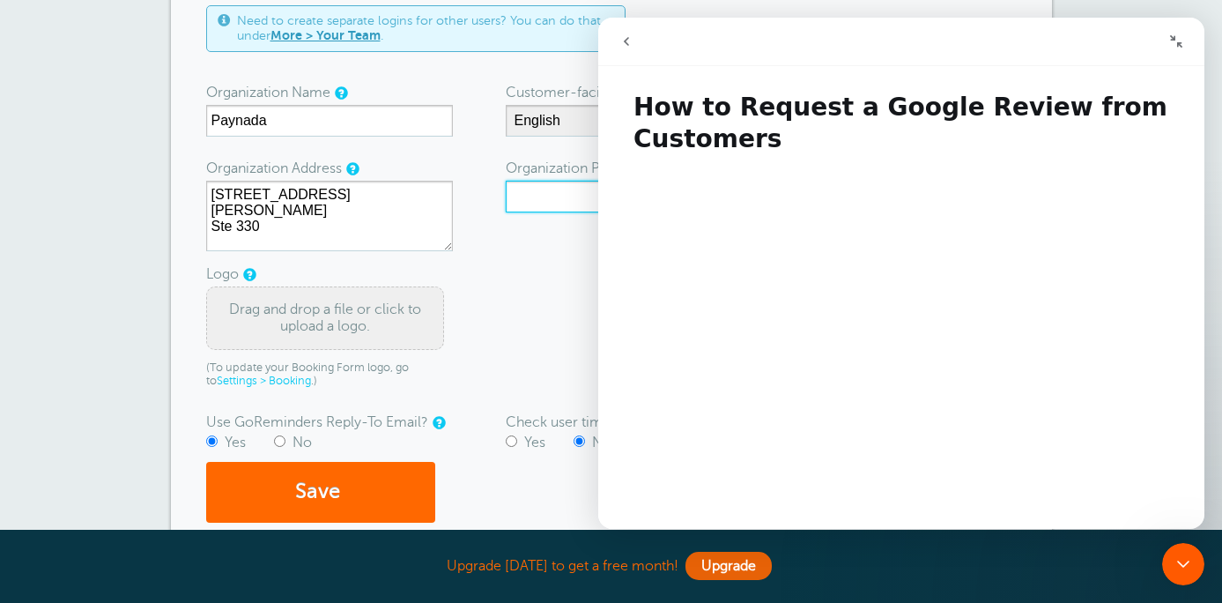
type input "4058229012"
click at [503, 259] on form "Need to create separate logins for other users? You can do that under More > Yo…" at bounding box center [611, 263] width 811 height 517
click at [538, 290] on form "Need to create separate logins for other users? You can do that under More > Yo…" at bounding box center [611, 263] width 811 height 517
drag, startPoint x: 593, startPoint y: 199, endPoint x: 455, endPoint y: 195, distance: 138.4
click at [455, 195] on form "Need to create separate logins for other users? You can do that under More > Yo…" at bounding box center [611, 263] width 811 height 517
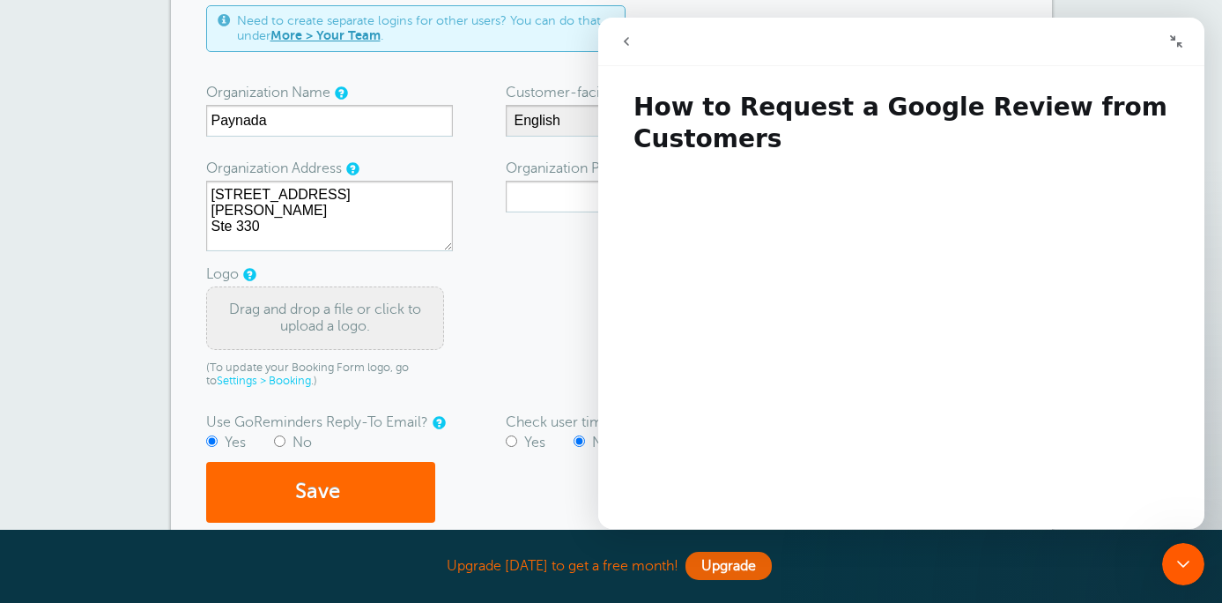
click at [304, 326] on div "Drag and drop a file or click to upload a logo." at bounding box center [325, 317] width 238 height 63
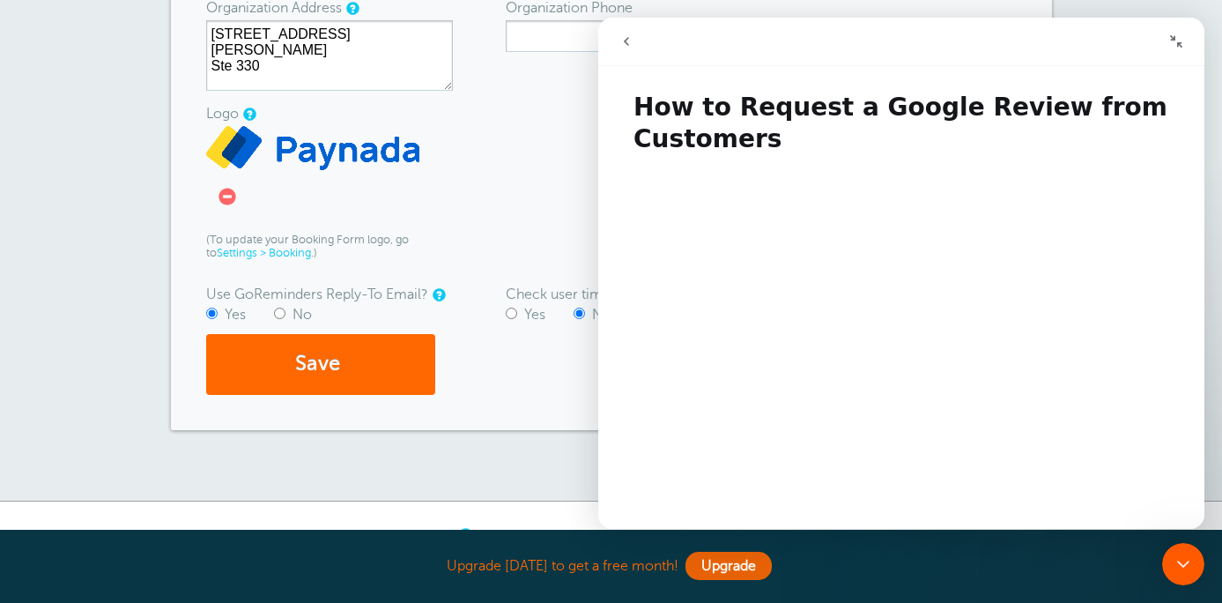
scroll to position [385, 0]
click at [628, 41] on icon "go back" at bounding box center [626, 41] width 14 height 14
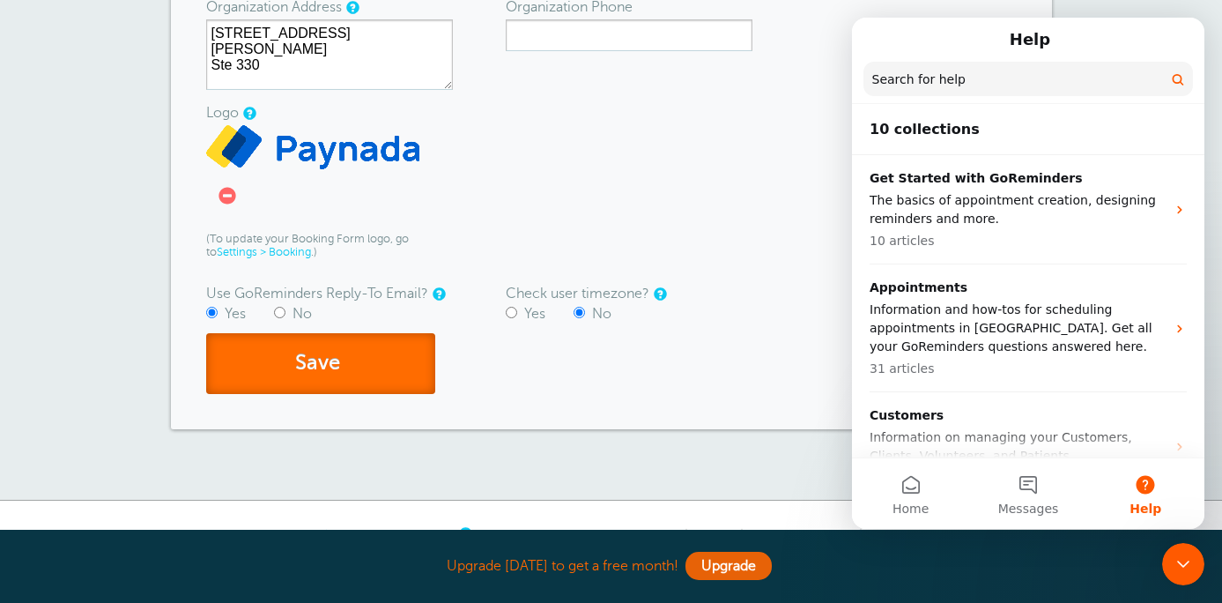
click at [325, 370] on button "Save" at bounding box center [320, 363] width 229 height 61
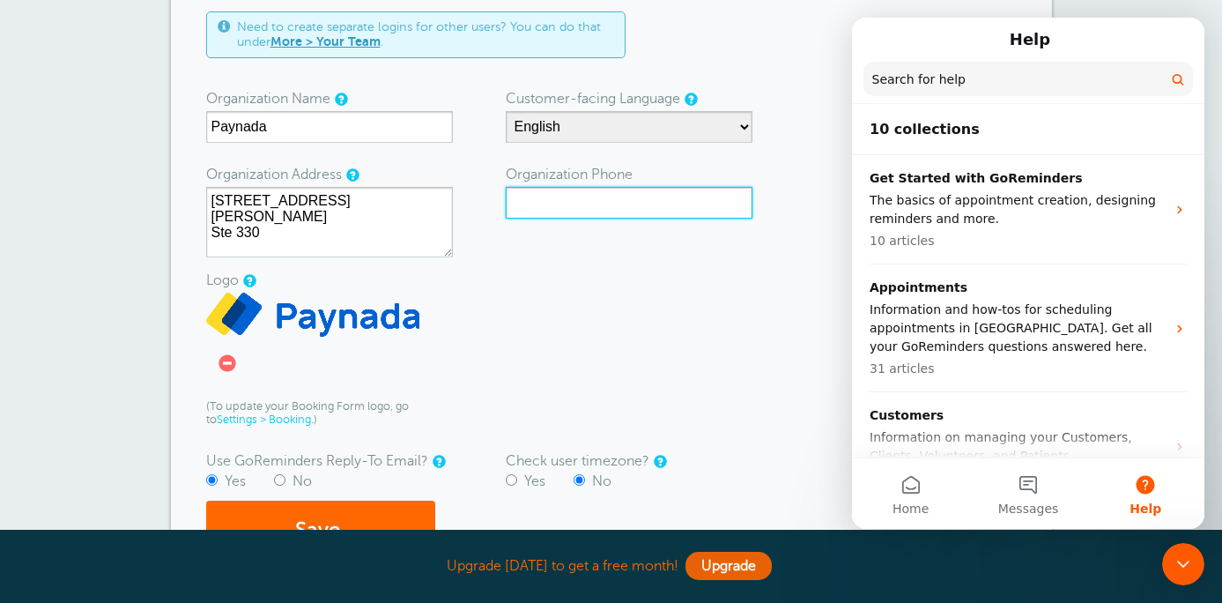
scroll to position [211, 0]
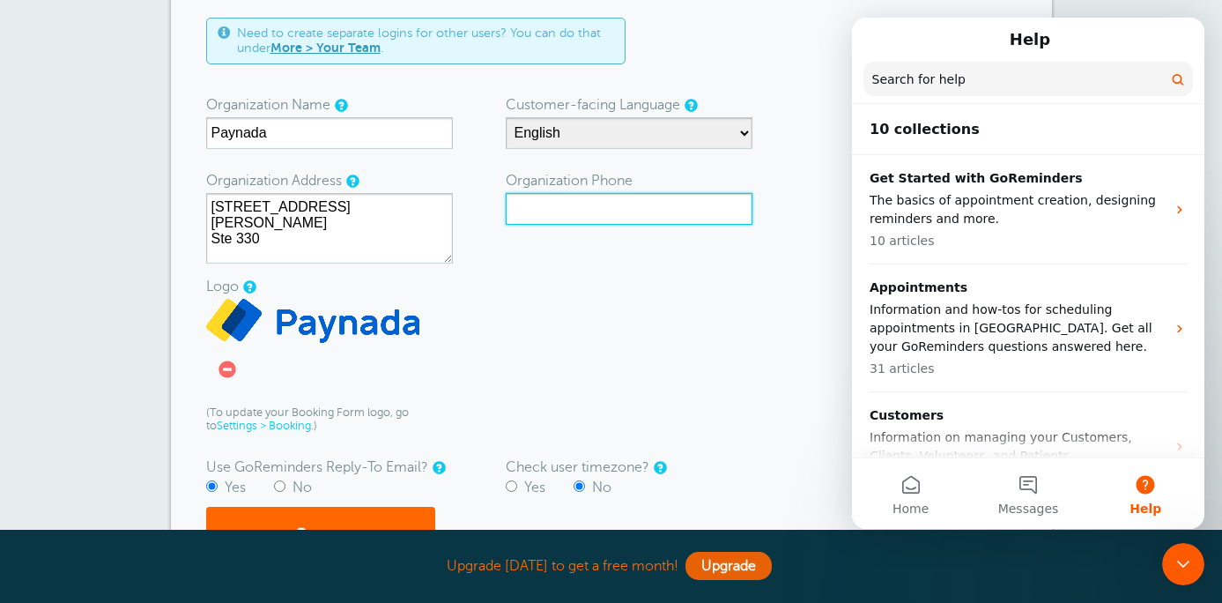
click at [581, 205] on input "Organization Phone" at bounding box center [629, 209] width 247 height 32
click at [542, 201] on input "Organization Phone" at bounding box center [629, 209] width 247 height 32
paste input "888-801-0080"
type input "888-801-0080"
click at [582, 272] on form "Need to create separate logins for other users? You can do that under More > Yo…" at bounding box center [611, 293] width 811 height 550
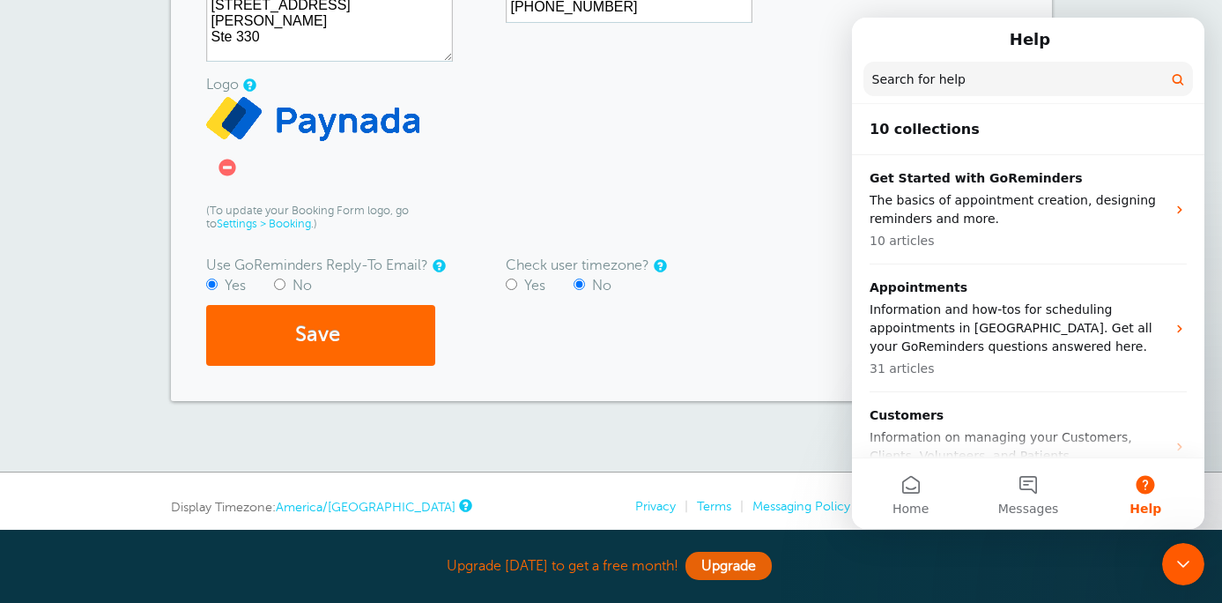
scroll to position [412, 0]
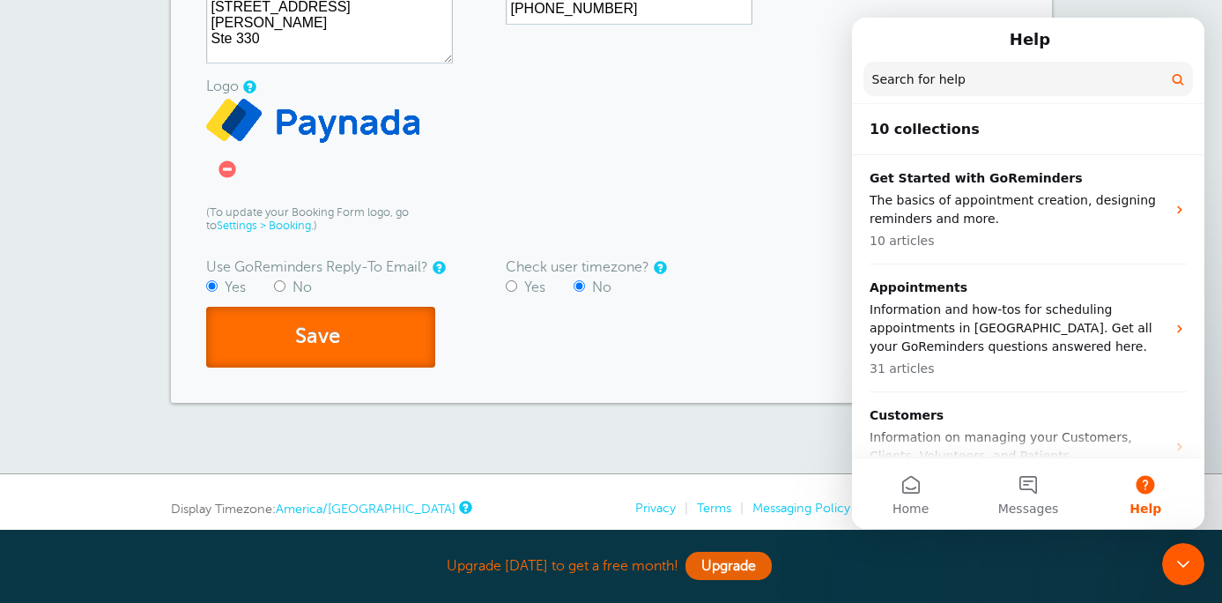
click at [352, 343] on button "Save" at bounding box center [320, 337] width 229 height 61
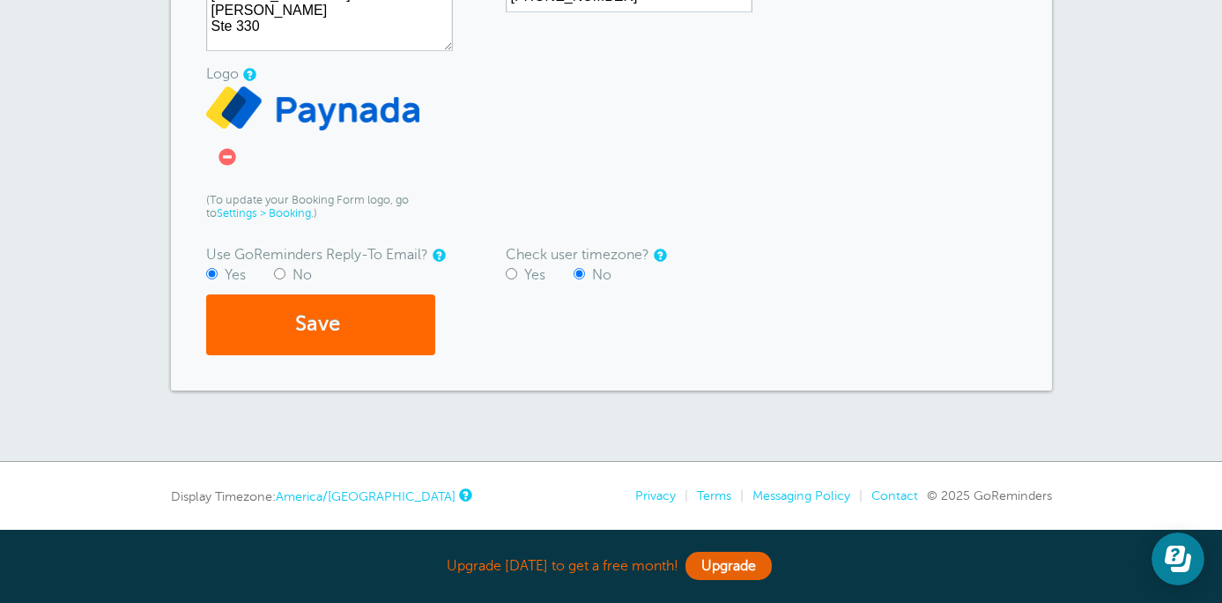
scroll to position [483, 0]
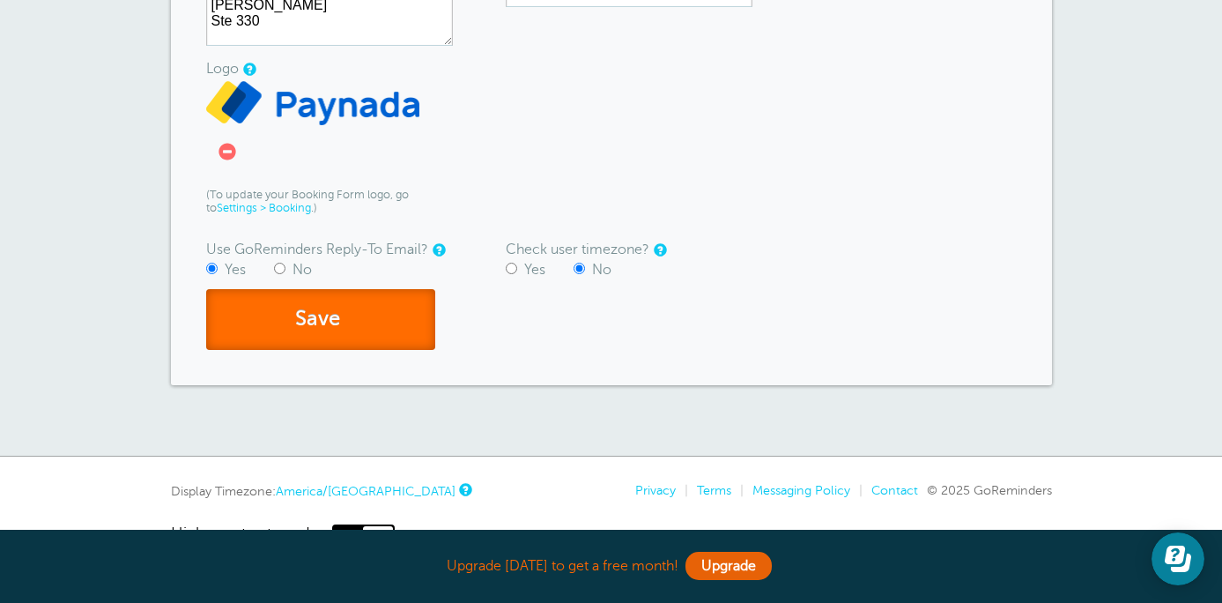
click at [308, 345] on button "Save" at bounding box center [320, 319] width 229 height 61
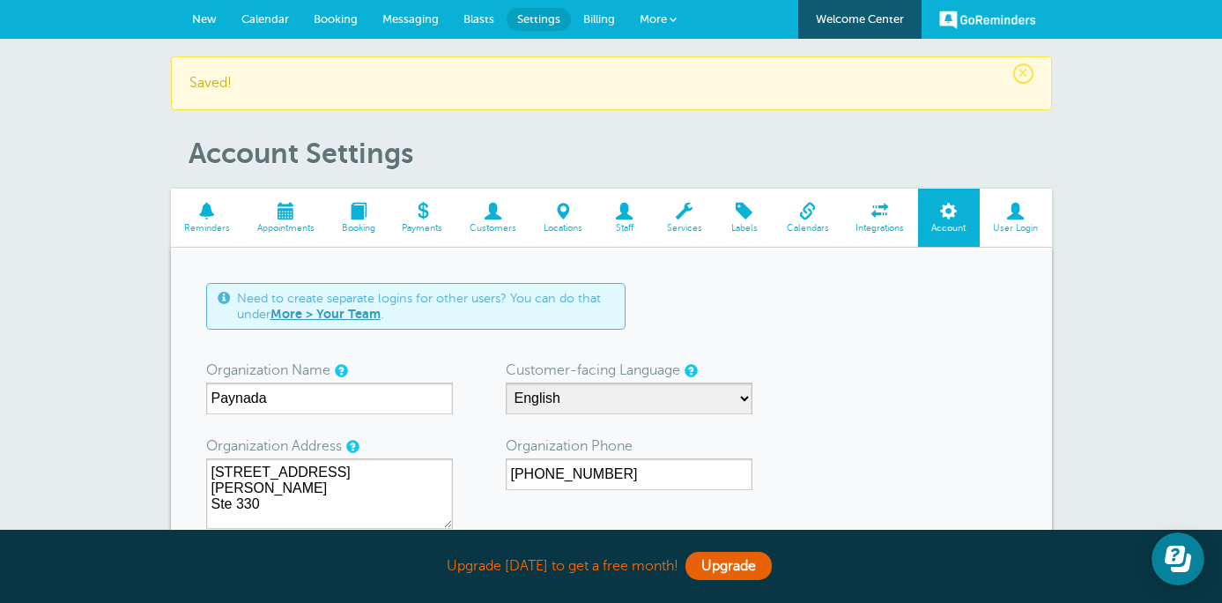
click at [661, 23] on span "More" at bounding box center [653, 18] width 27 height 13
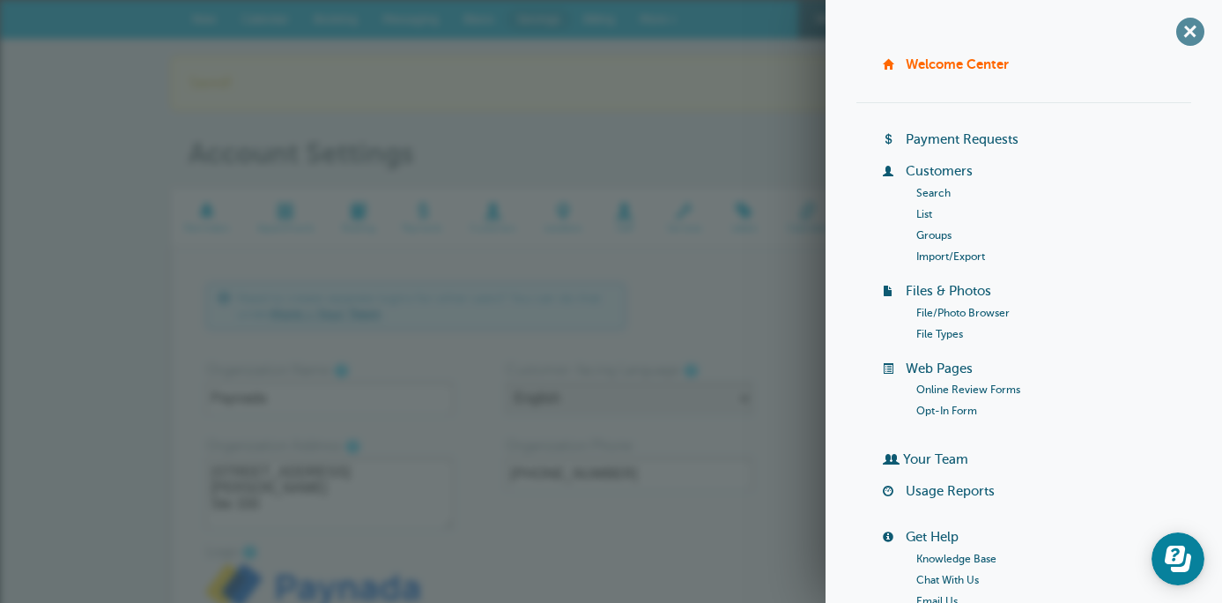
click at [1190, 19] on span "+" at bounding box center [1190, 31] width 40 height 40
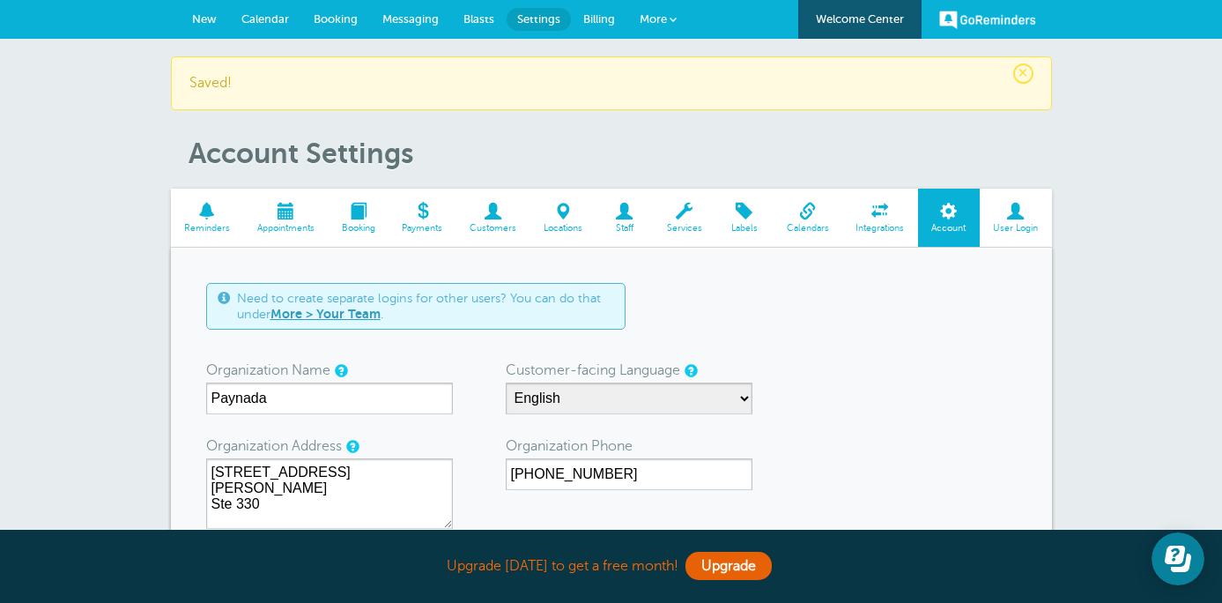
click at [655, 27] on link "More" at bounding box center [658, 20] width 62 height 40
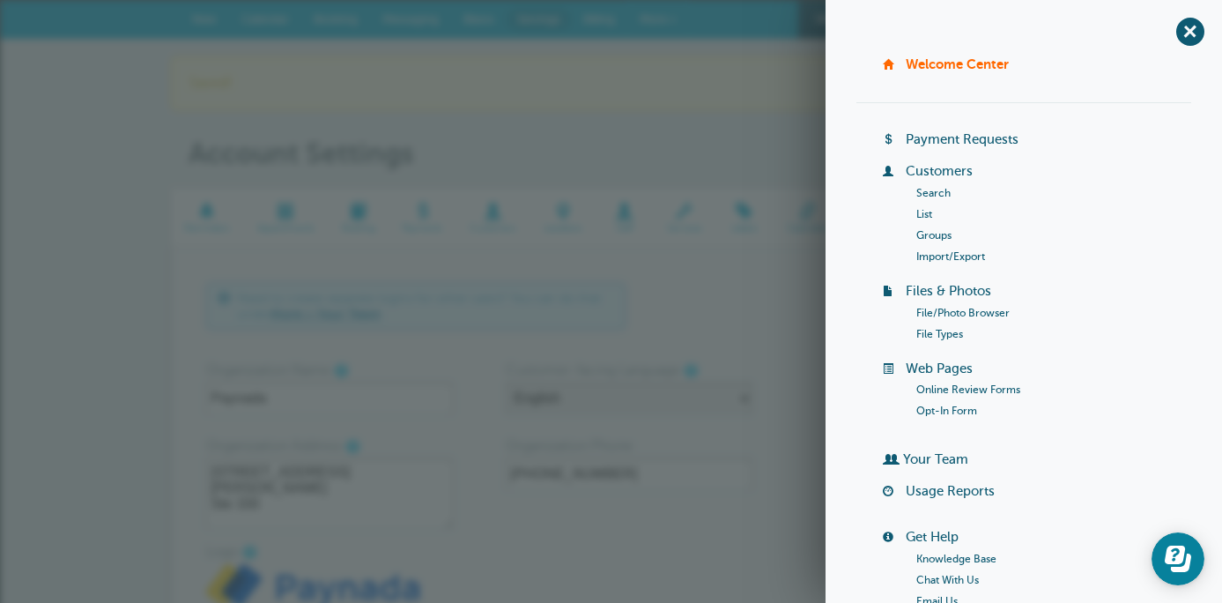
scroll to position [154, 0]
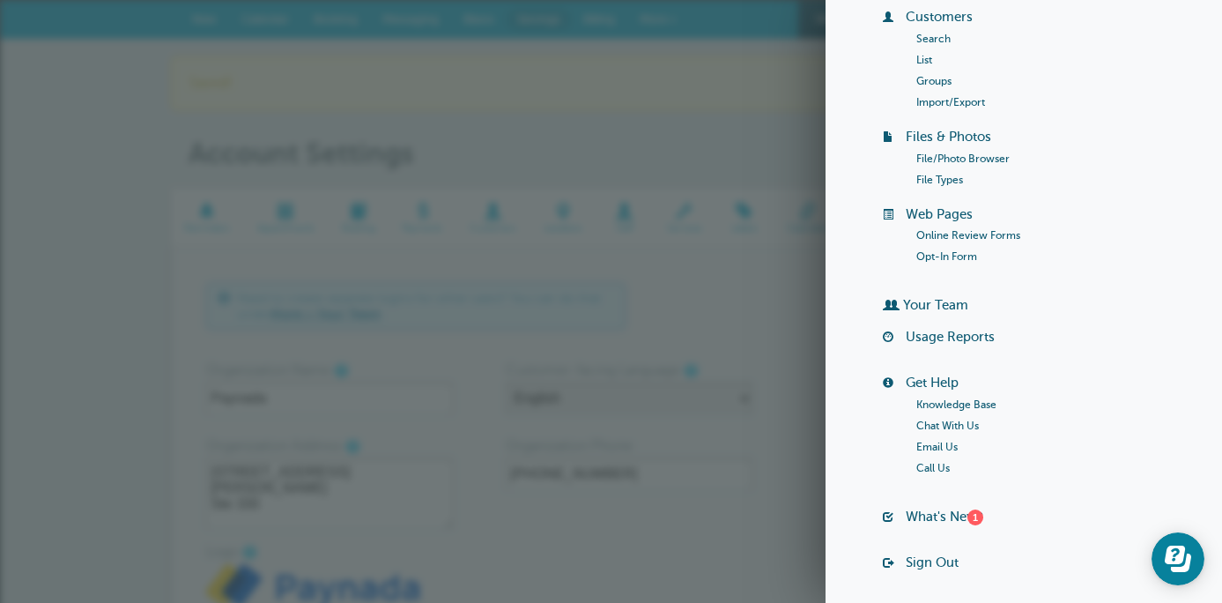
click at [953, 401] on link "Knowledge Base" at bounding box center [956, 404] width 80 height 12
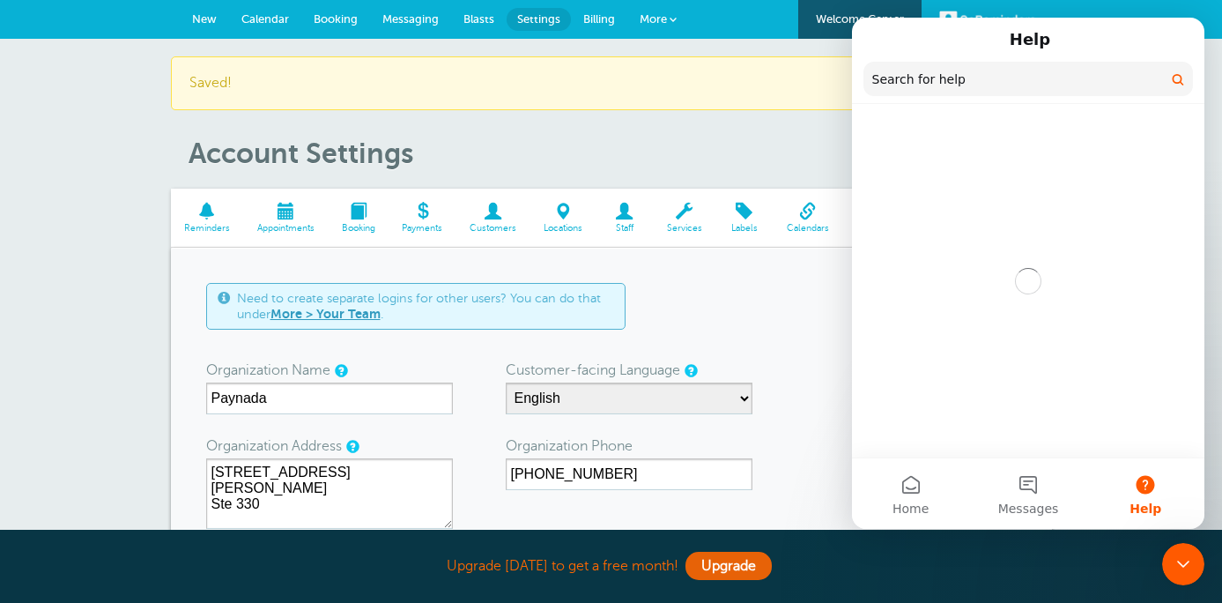
scroll to position [0, 0]
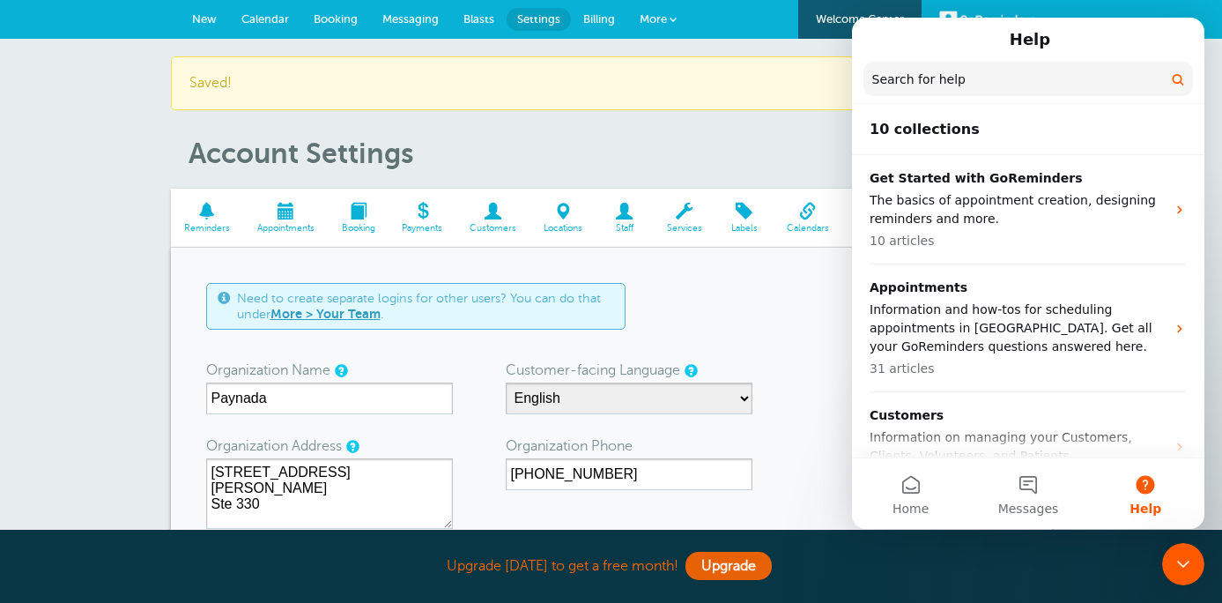
click at [979, 81] on input "Search for help" at bounding box center [1029, 79] width 330 height 34
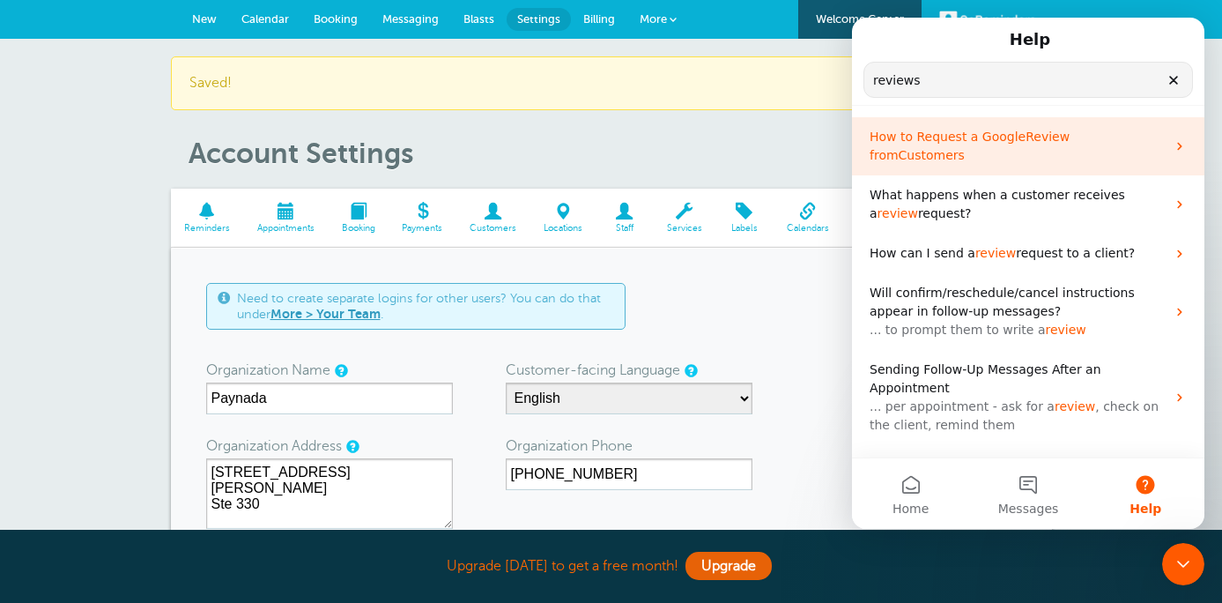
type input "reviews"
click at [1017, 142] on span "Review from" at bounding box center [970, 146] width 200 height 33
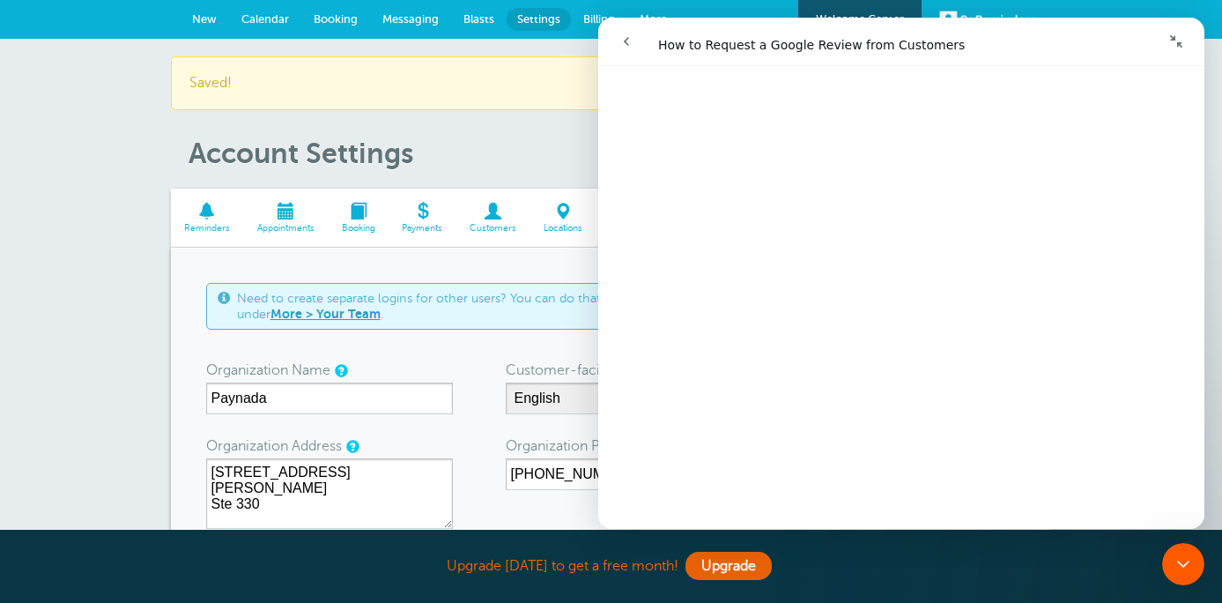
scroll to position [2058, 0]
drag, startPoint x: 1081, startPoint y: 43, endPoint x: 1818, endPoint y: 50, distance: 736.7
click html "How to Request a Google Review from Customers How to Request a Google Review fr…"
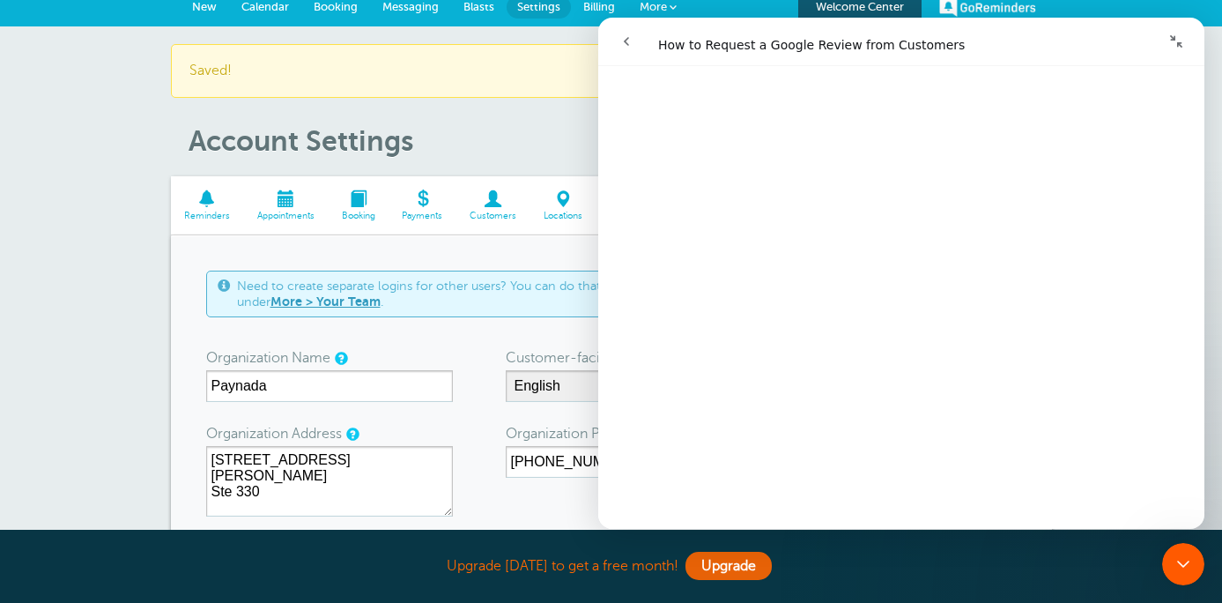
scroll to position [0, 0]
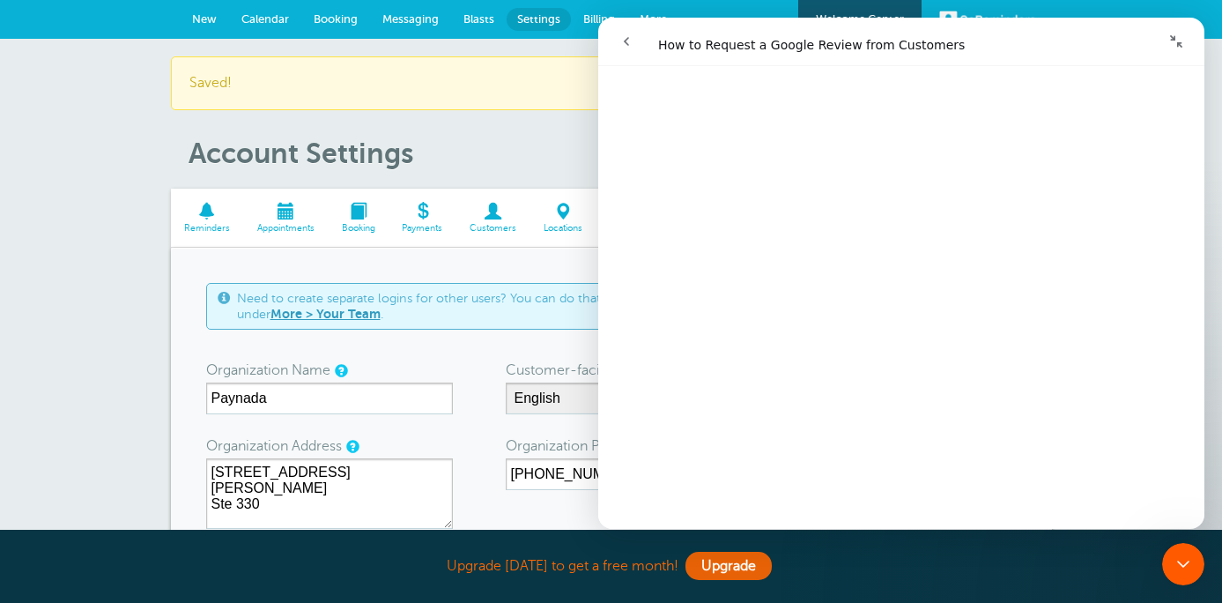
click at [330, 29] on link "Booking" at bounding box center [335, 19] width 69 height 39
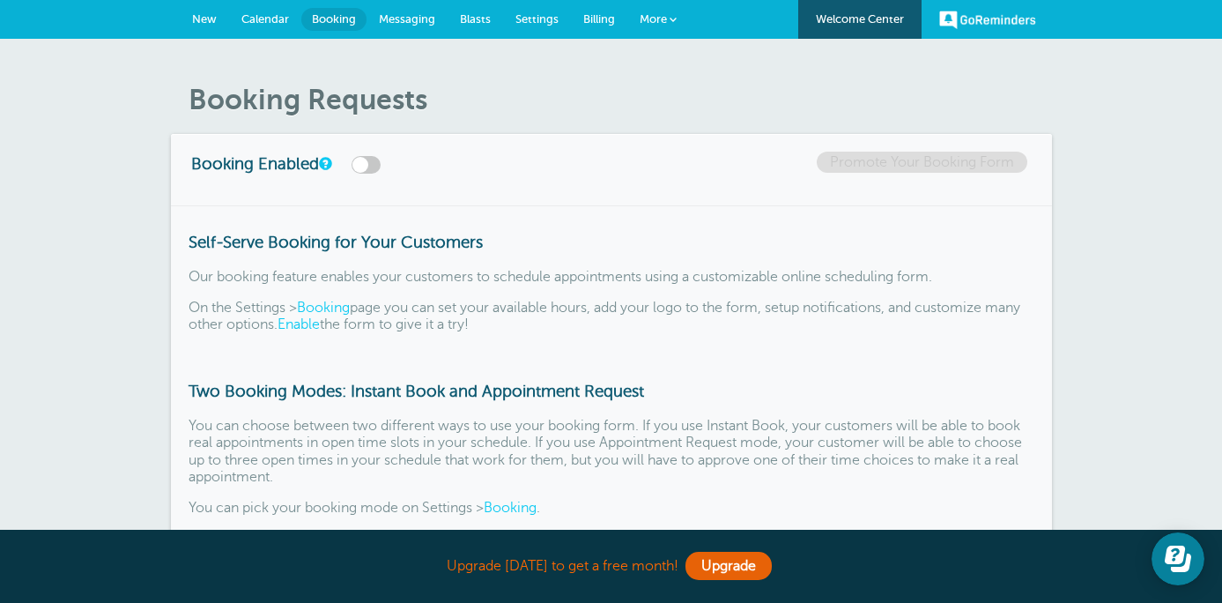
click at [413, 19] on span "Messaging" at bounding box center [407, 18] width 56 height 13
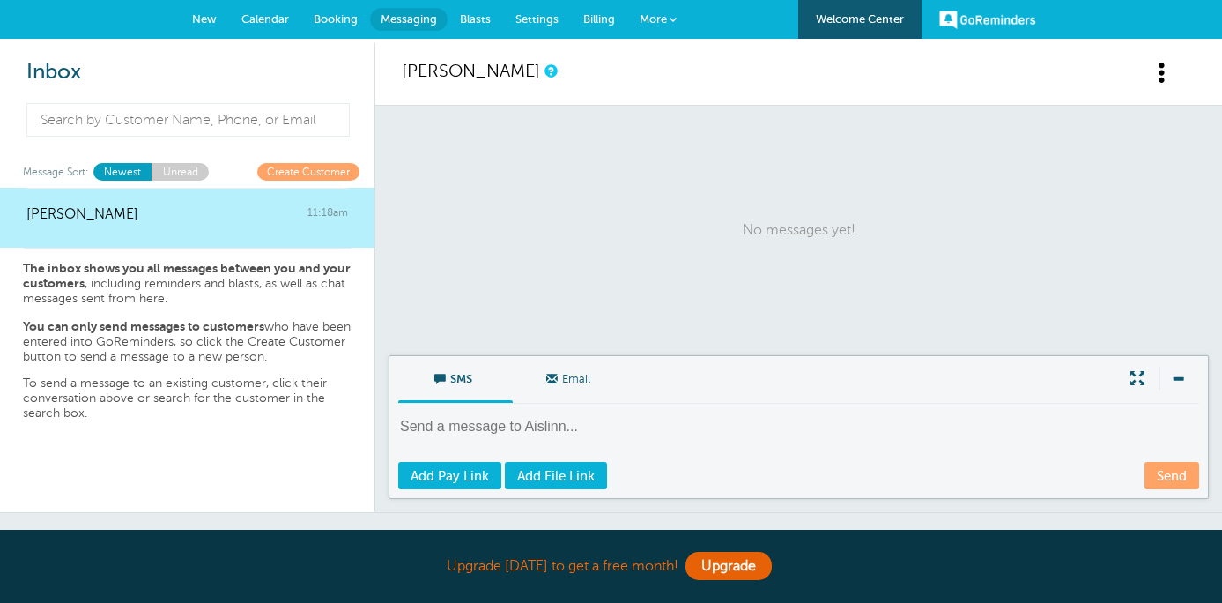
click at [479, 26] on link "Blasts" at bounding box center [476, 19] width 56 height 39
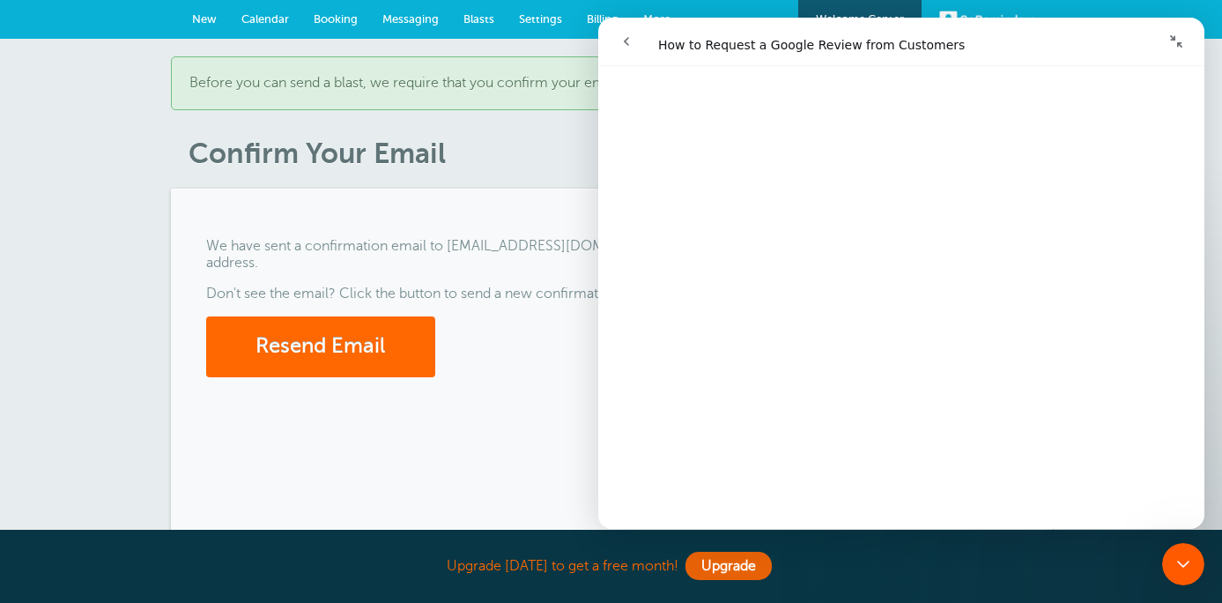
scroll to position [2037, 0]
click at [628, 39] on icon "go back" at bounding box center [626, 41] width 14 height 14
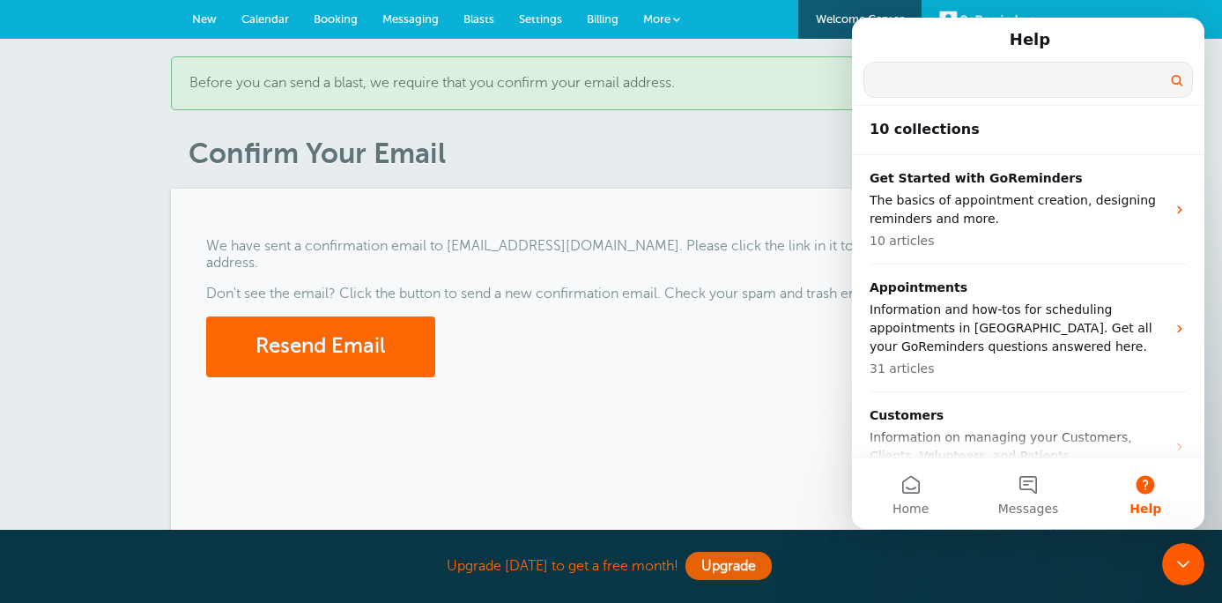
click at [964, 83] on input "Search for help" at bounding box center [1028, 80] width 328 height 34
type input "reviews"
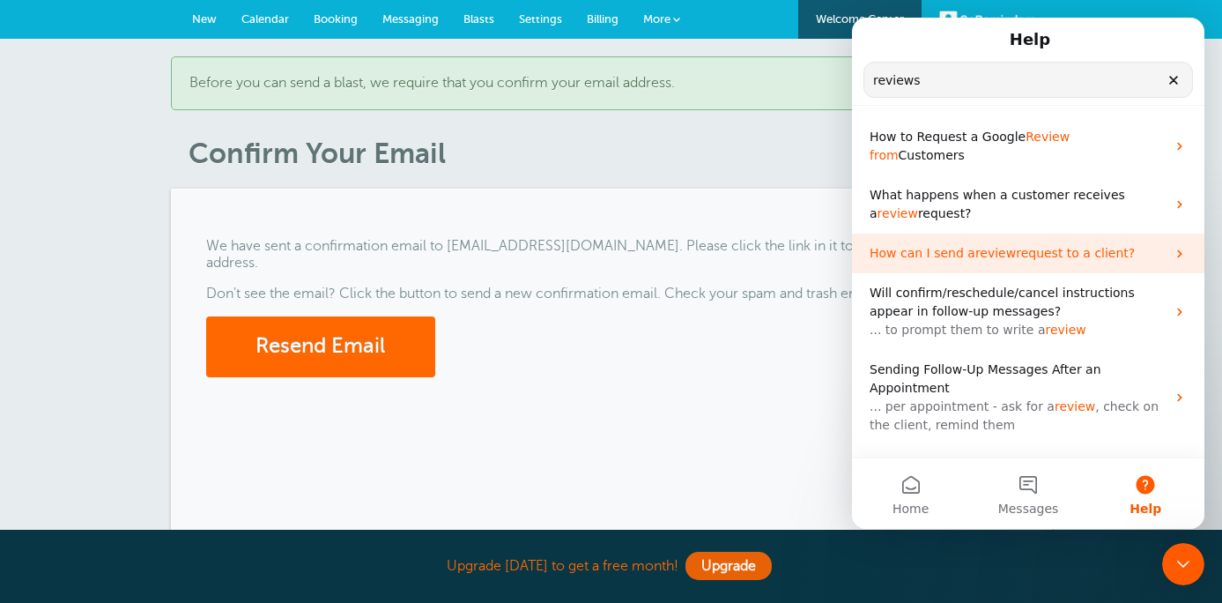
click at [1034, 246] on span "request to a client?" at bounding box center [1075, 253] width 119 height 14
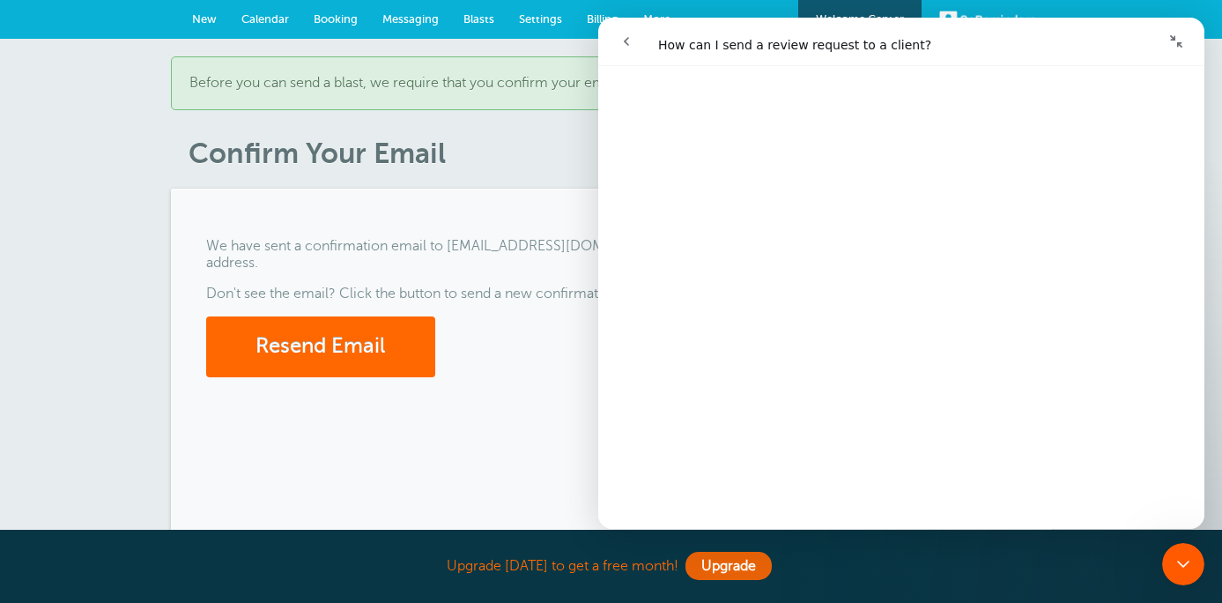
scroll to position [0, 0]
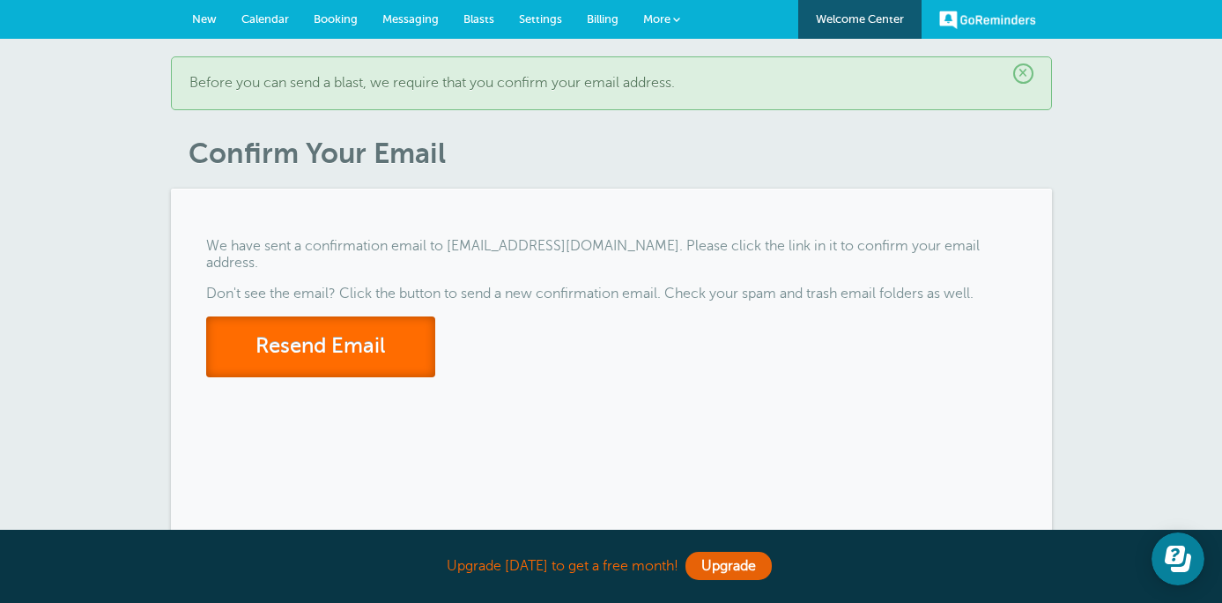
click at [363, 332] on button "Resend Email" at bounding box center [320, 346] width 229 height 61
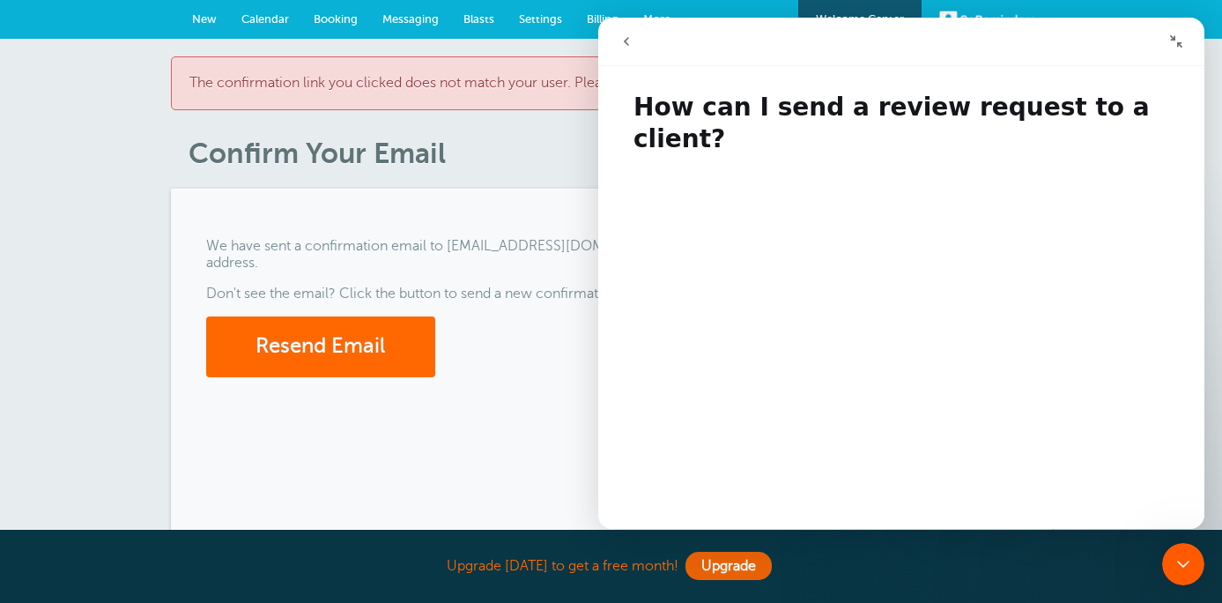
click at [552, 194] on div "We have sent a confirmation email to [EMAIL_ADDRESS][DOMAIN_NAME]. Please click…" at bounding box center [611, 361] width 881 height 344
click at [625, 41] on icon "go back" at bounding box center [626, 41] width 5 height 9
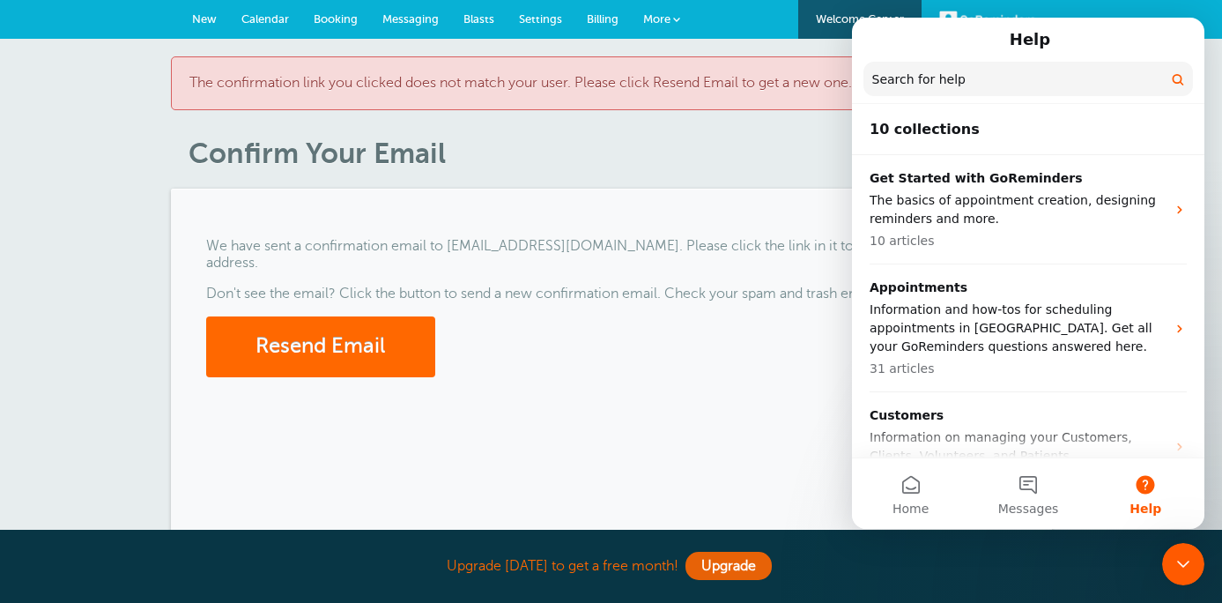
click at [189, 14] on link "New" at bounding box center [204, 19] width 49 height 39
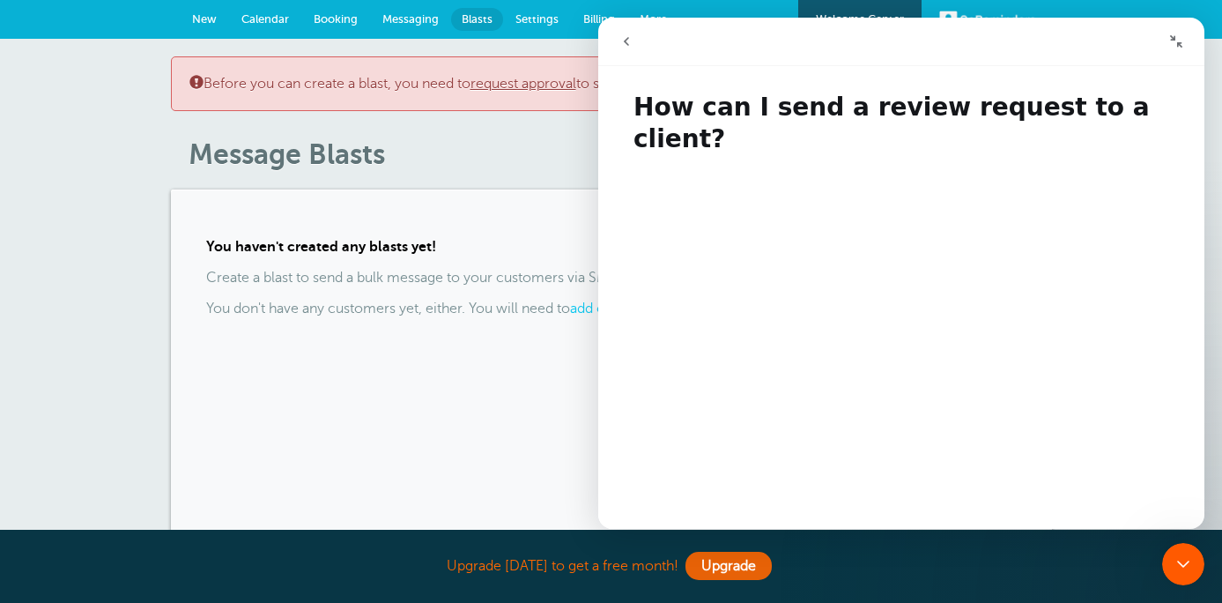
click at [531, 83] on link "request approval" at bounding box center [524, 84] width 106 height 16
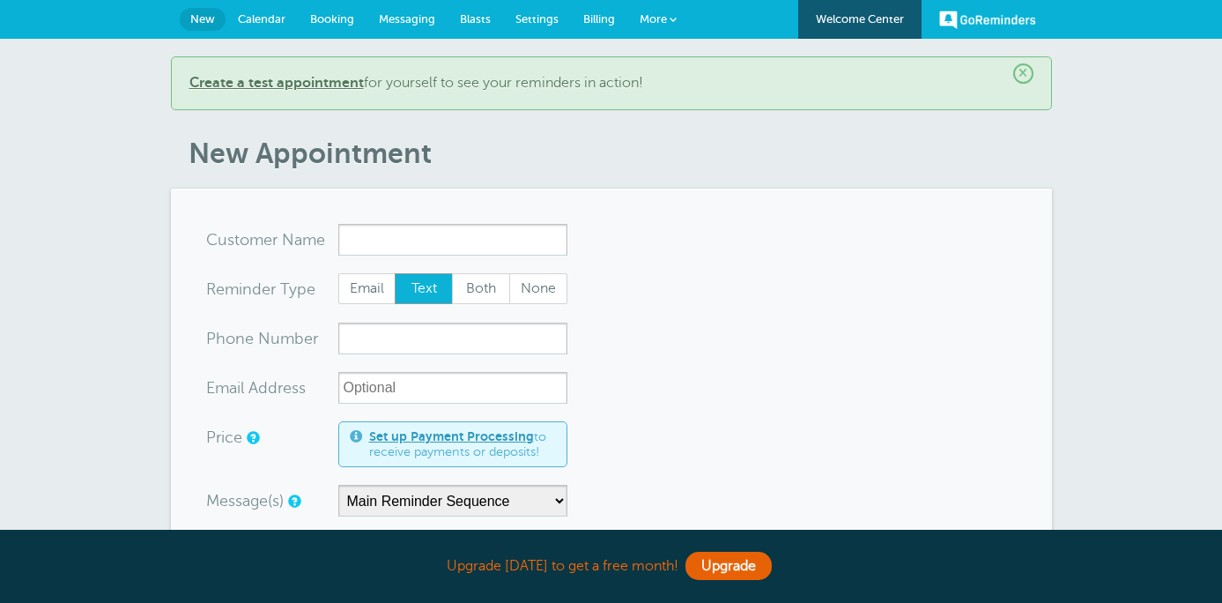
click at [409, 16] on span "Messaging" at bounding box center [407, 18] width 56 height 13
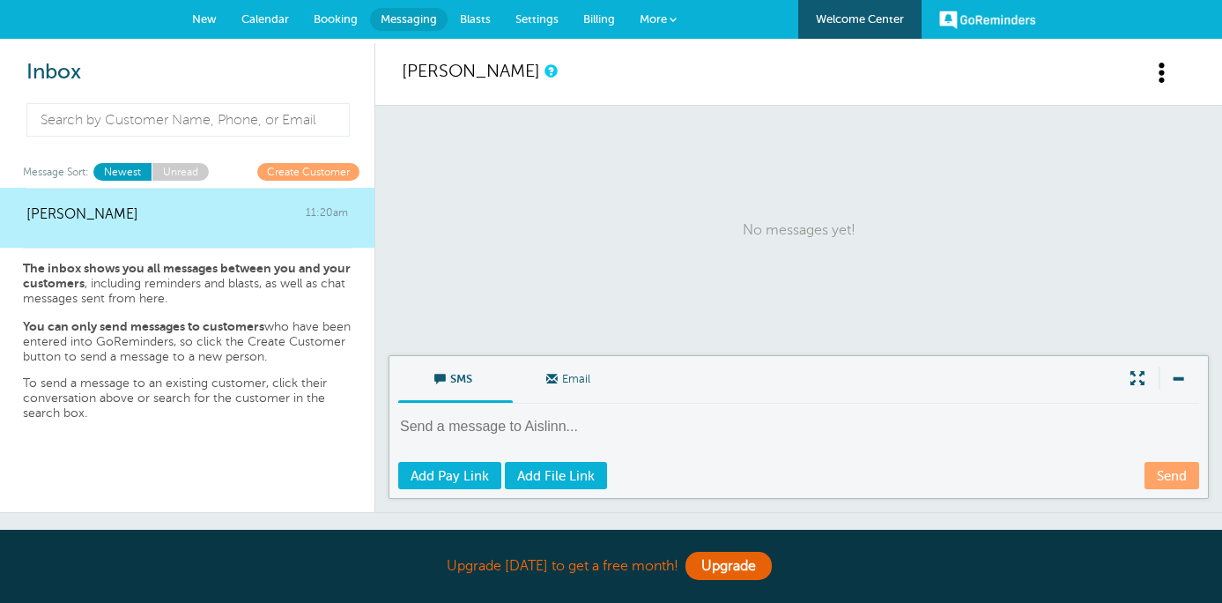
click at [471, 23] on span "Blasts" at bounding box center [475, 18] width 31 height 13
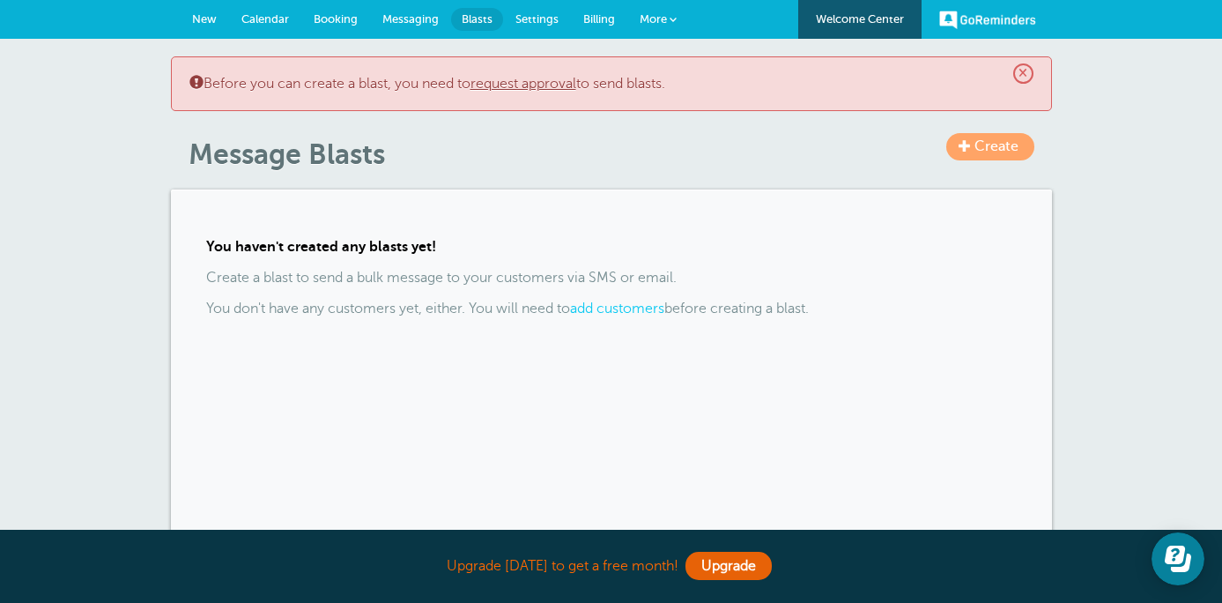
click at [531, 15] on span "Settings" at bounding box center [536, 18] width 43 height 13
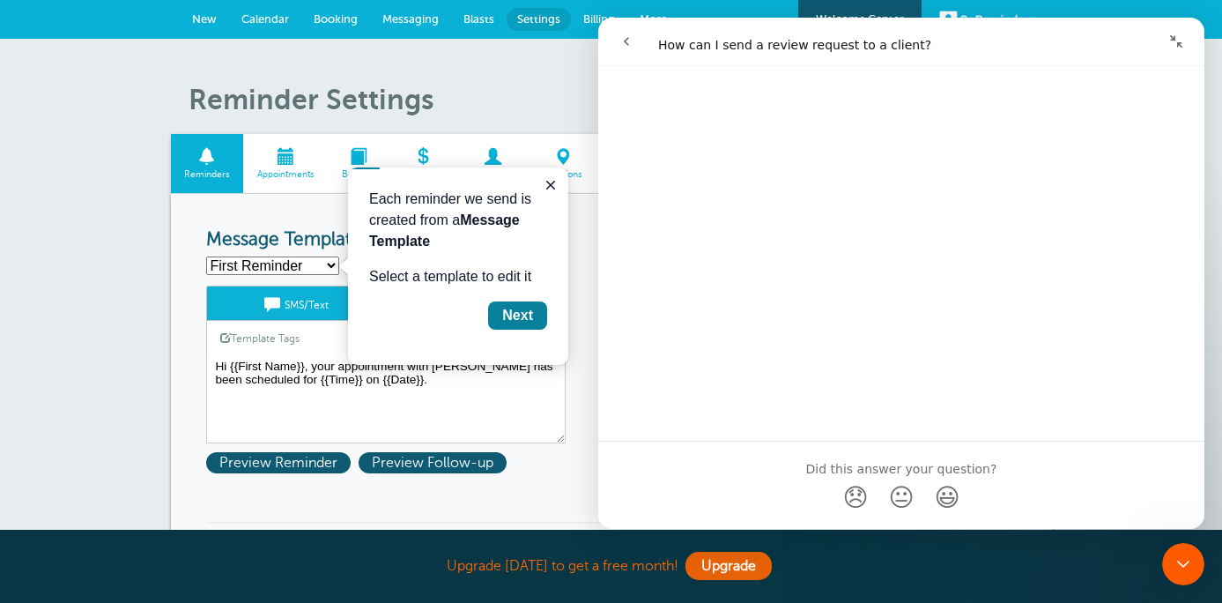
scroll to position [446, 0]
click at [443, 98] on h1 "Reminder Settings" at bounding box center [621, 99] width 864 height 33
click at [554, 184] on icon "Close guide" at bounding box center [551, 185] width 14 height 14
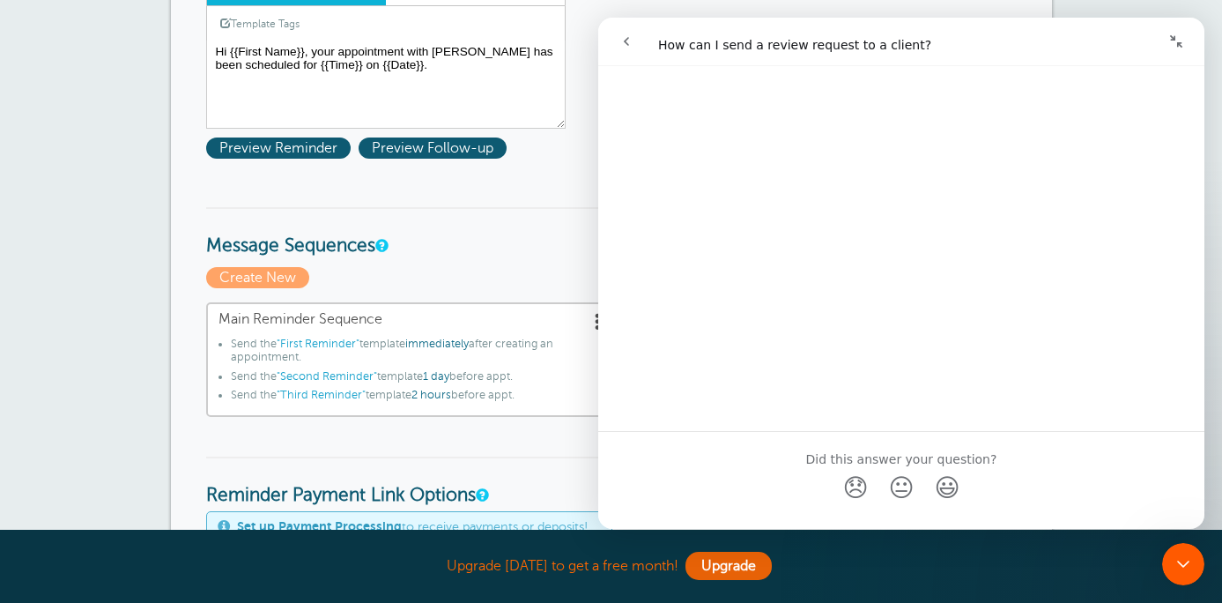
scroll to position [0, 0]
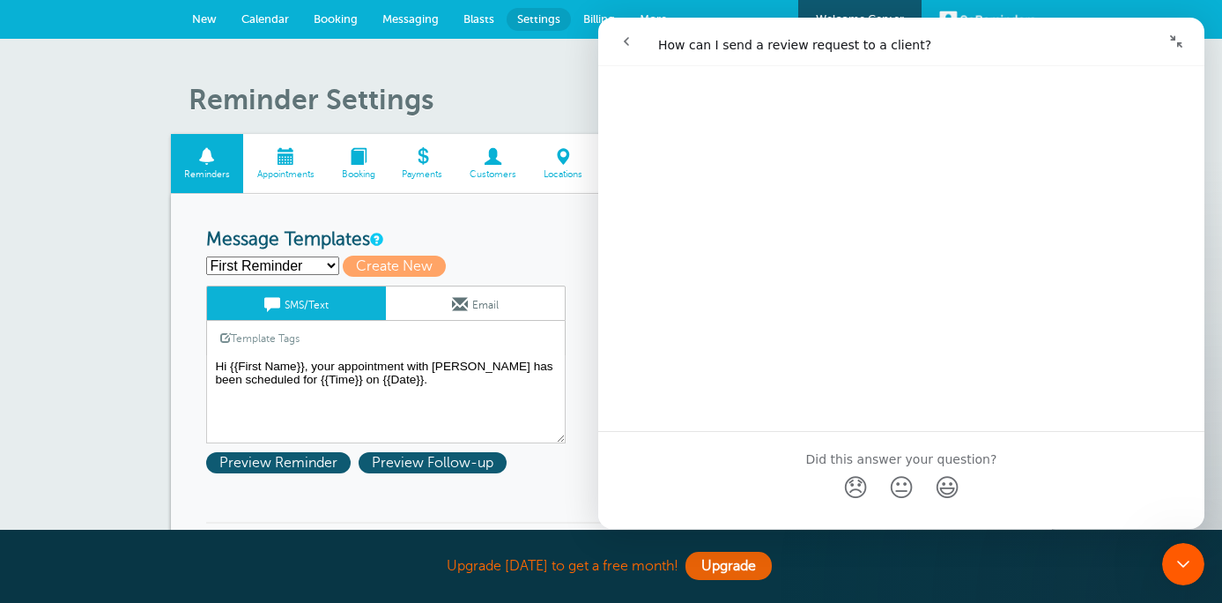
click at [627, 30] on button "go back" at bounding box center [626, 41] width 33 height 33
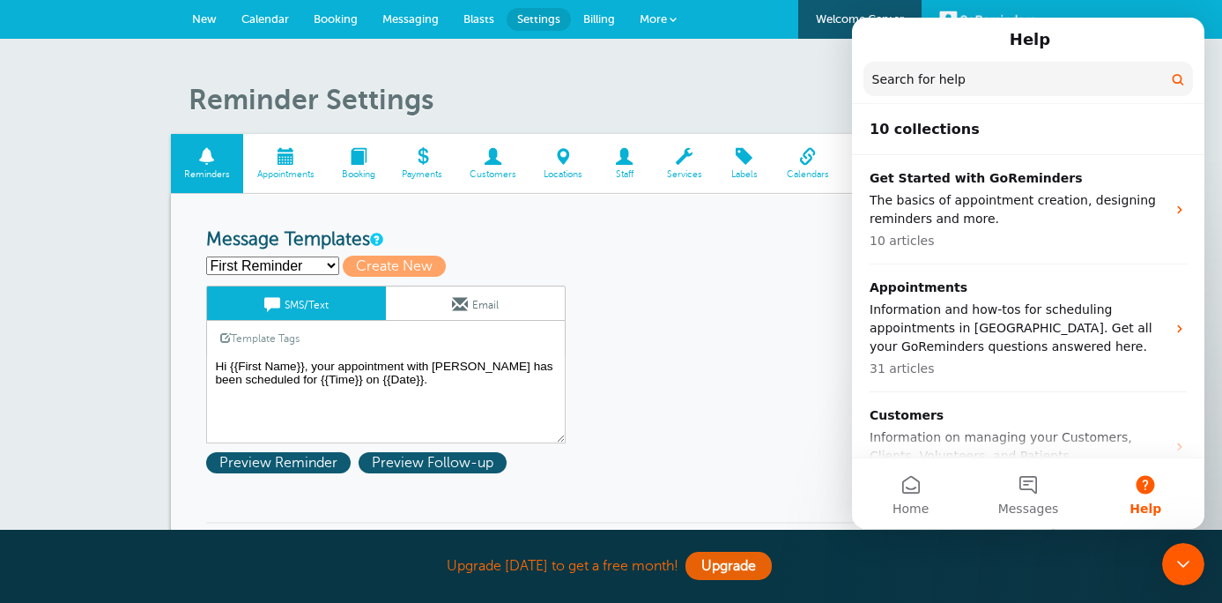
click at [291, 175] on span "Appointments" at bounding box center [285, 174] width 67 height 11
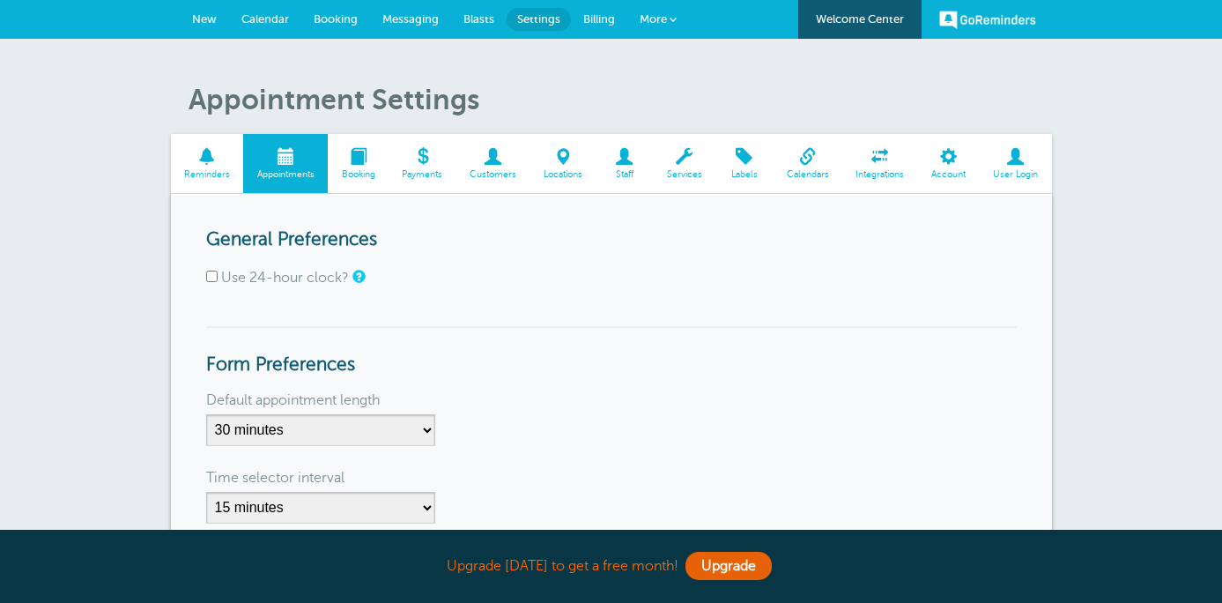
click at [356, 165] on span at bounding box center [358, 156] width 61 height 17
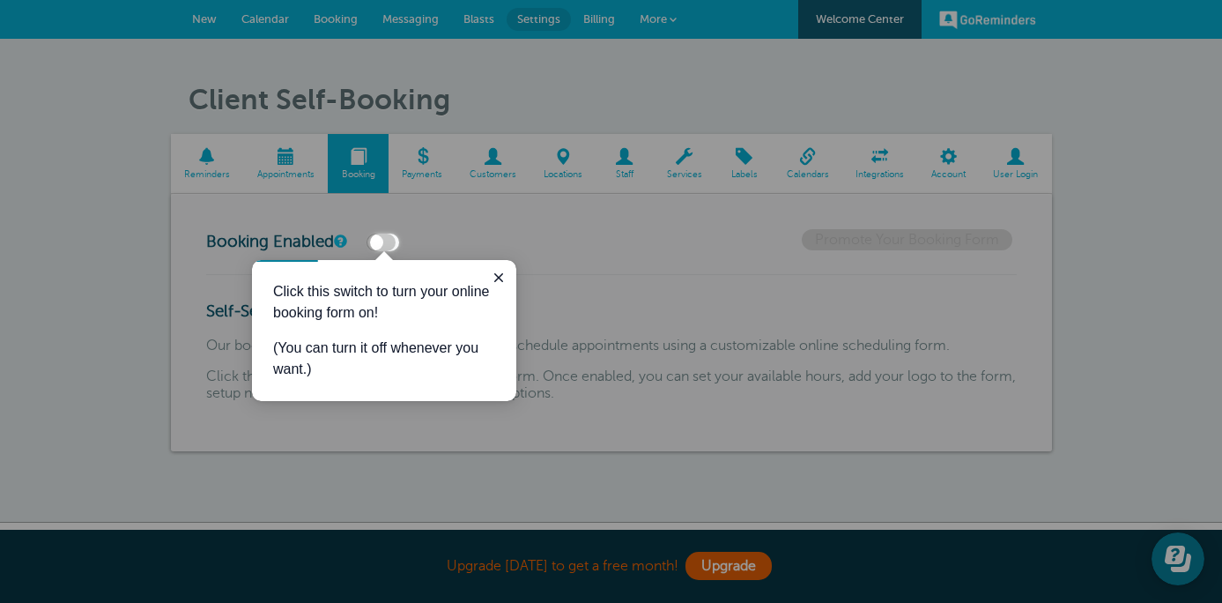
click at [438, 164] on div at bounding box center [810, 125] width 823 height 251
click at [495, 142] on div at bounding box center [810, 125] width 823 height 251
click at [499, 167] on div at bounding box center [810, 125] width 823 height 251
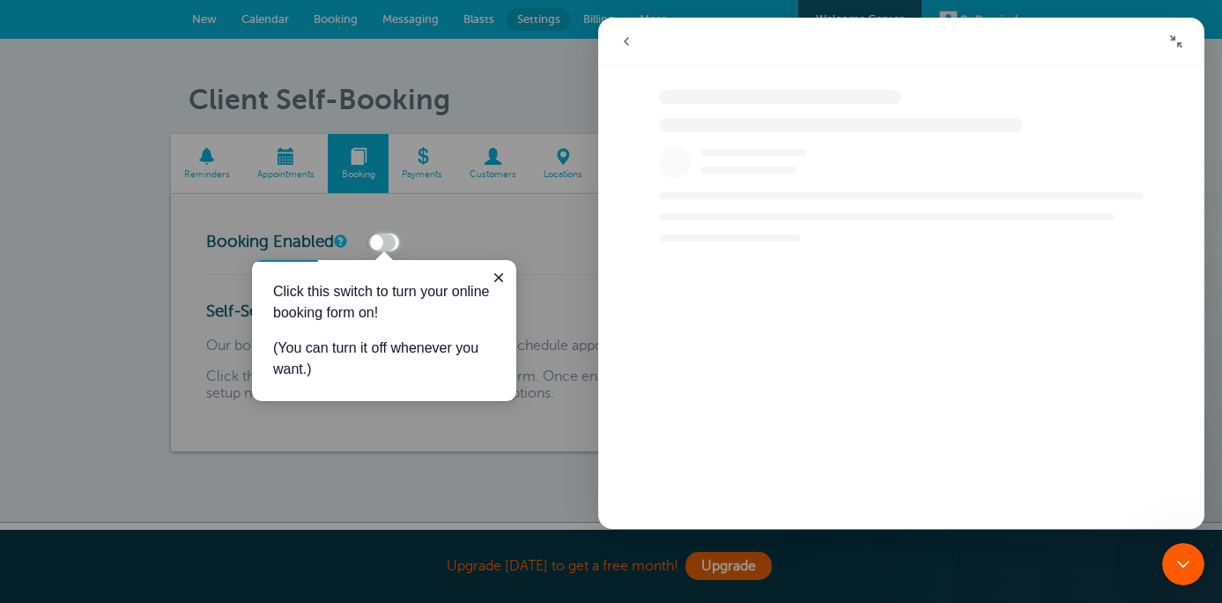
click at [472, 14] on div at bounding box center [810, 125] width 823 height 251
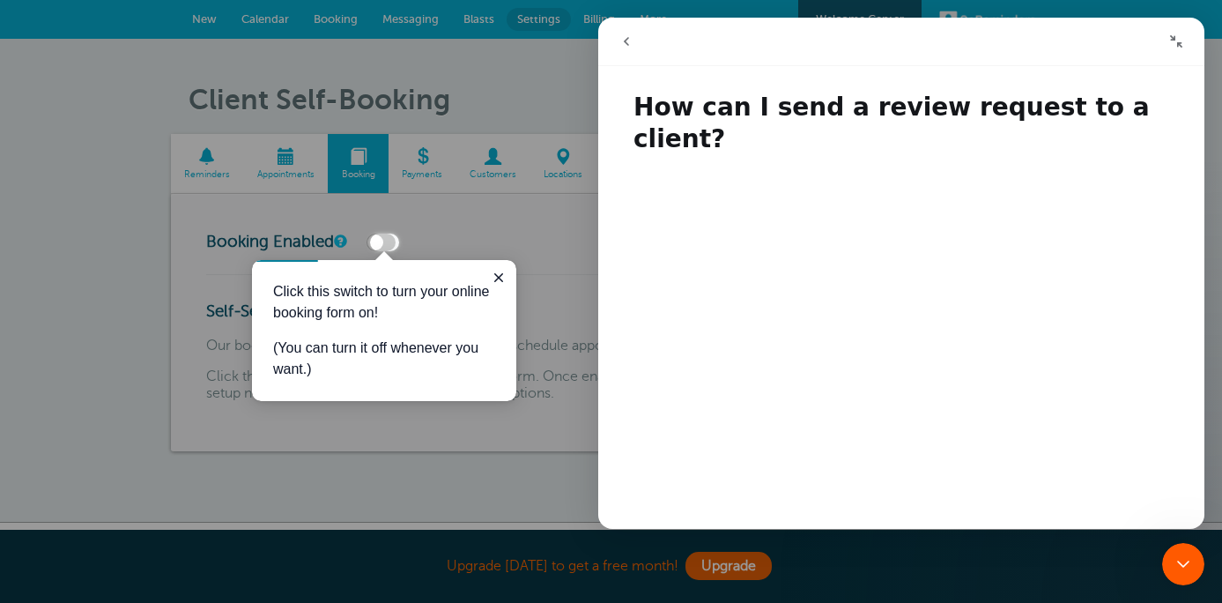
click at [474, 24] on div at bounding box center [810, 125] width 823 height 251
click at [484, 18] on div at bounding box center [810, 125] width 823 height 251
click at [630, 46] on icon "go back" at bounding box center [626, 41] width 14 height 14
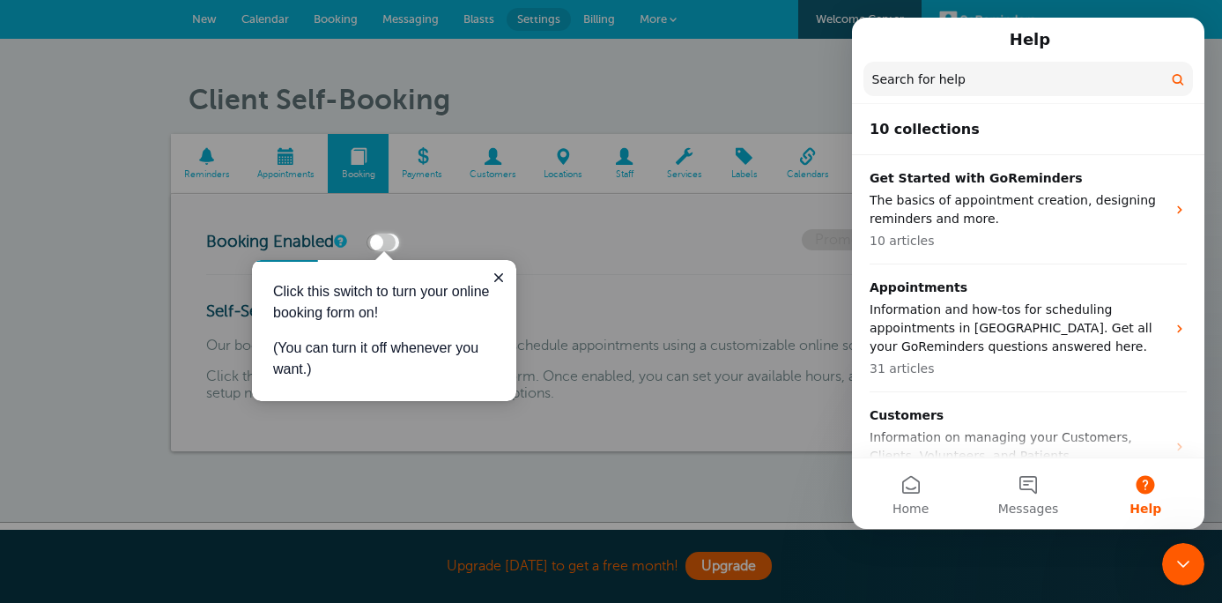
click at [478, 21] on div at bounding box center [810, 125] width 823 height 251
click at [478, 20] on div at bounding box center [810, 125] width 823 height 251
